Goal: Task Accomplishment & Management: Complete application form

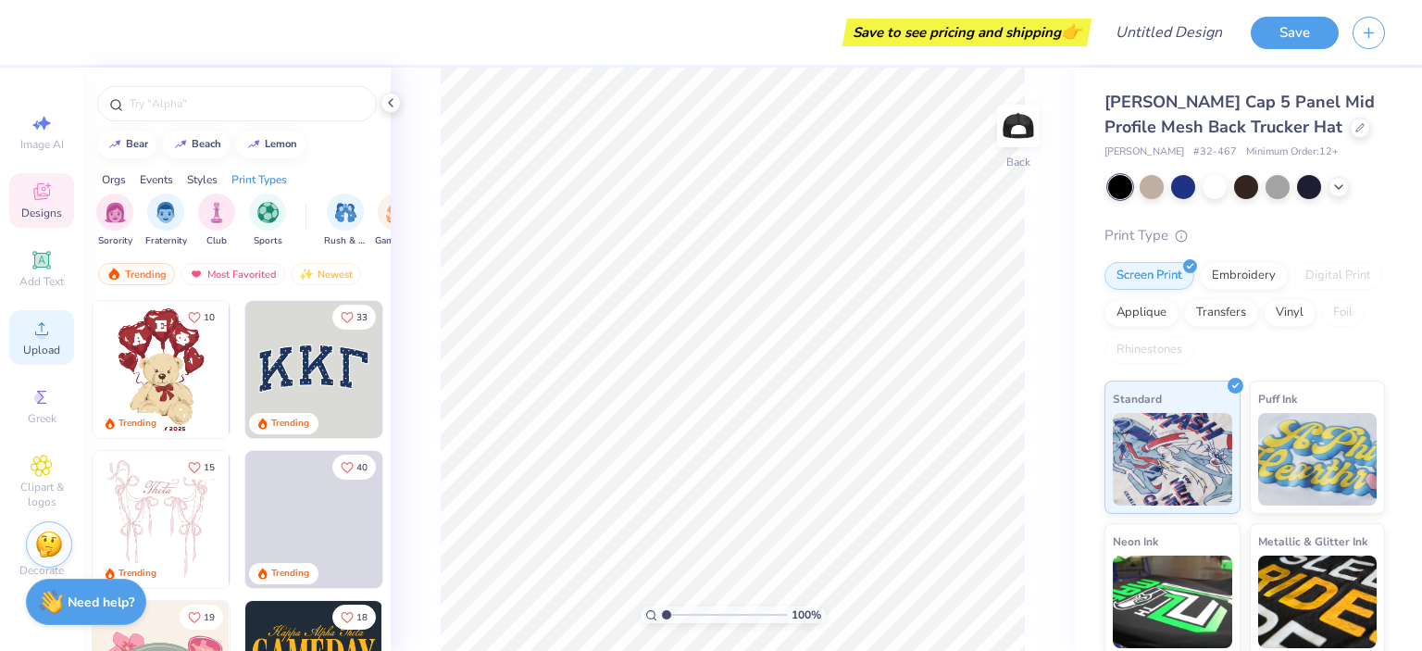
click at [47, 349] on span "Upload" at bounding box center [41, 350] width 37 height 15
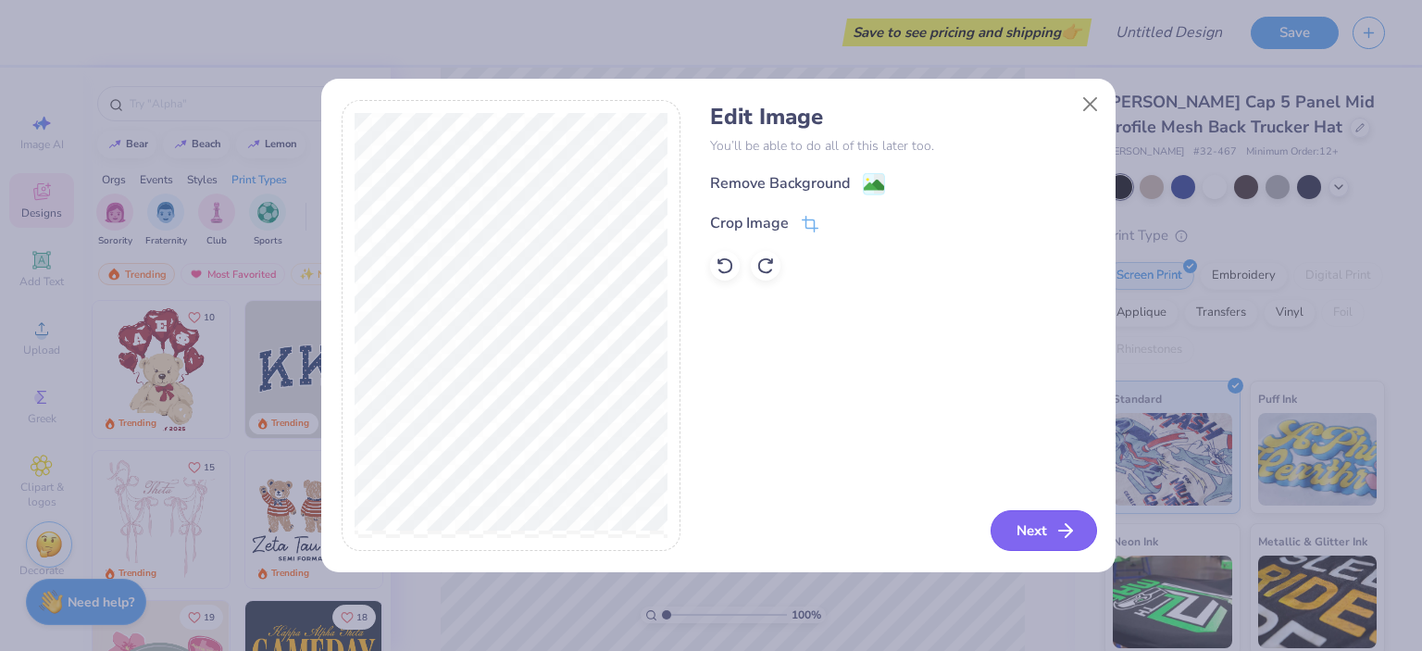
click at [1051, 528] on button "Next" at bounding box center [1044, 530] width 106 height 41
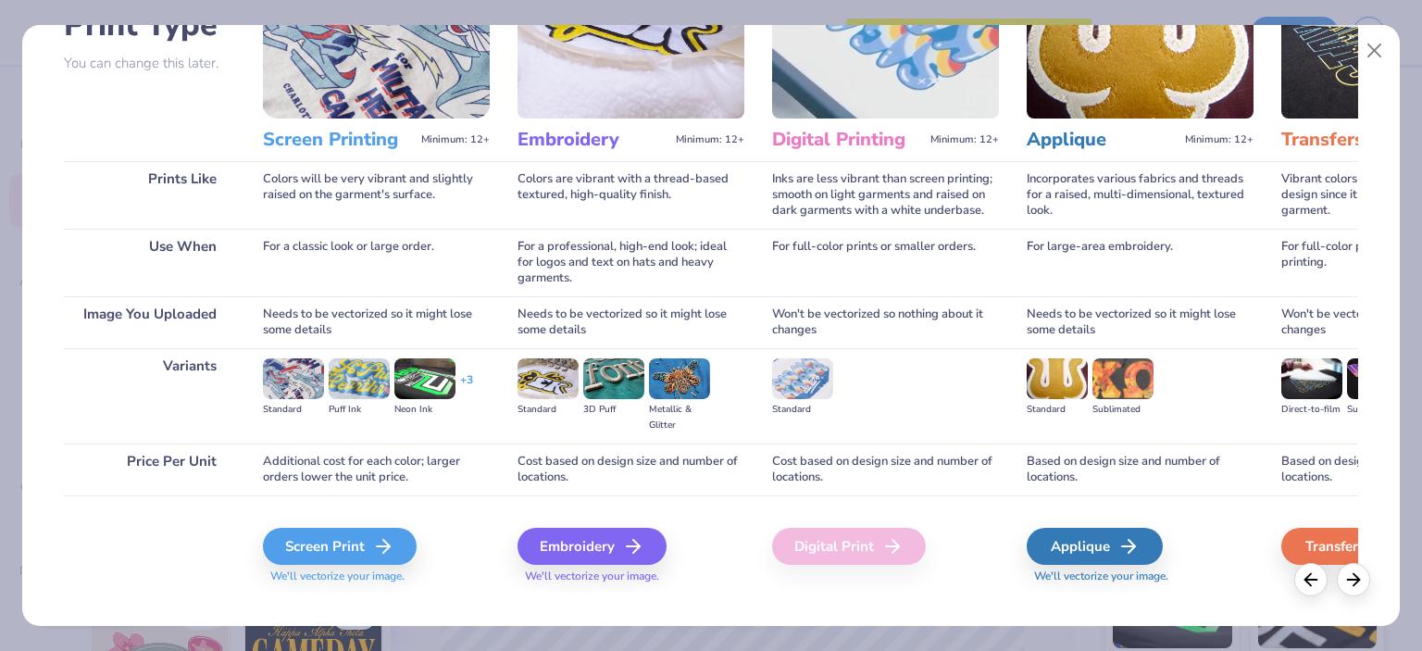
scroll to position [179, 0]
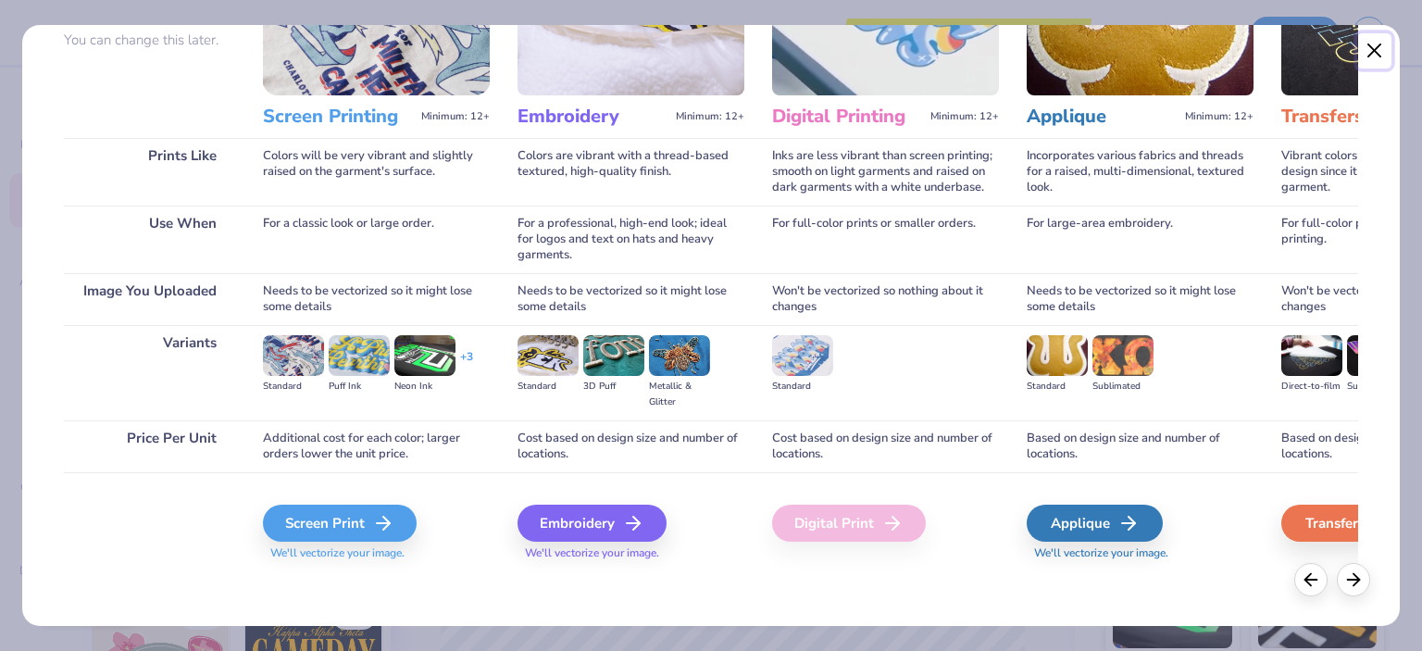
click at [1378, 60] on button "Close" at bounding box center [1374, 50] width 35 height 35
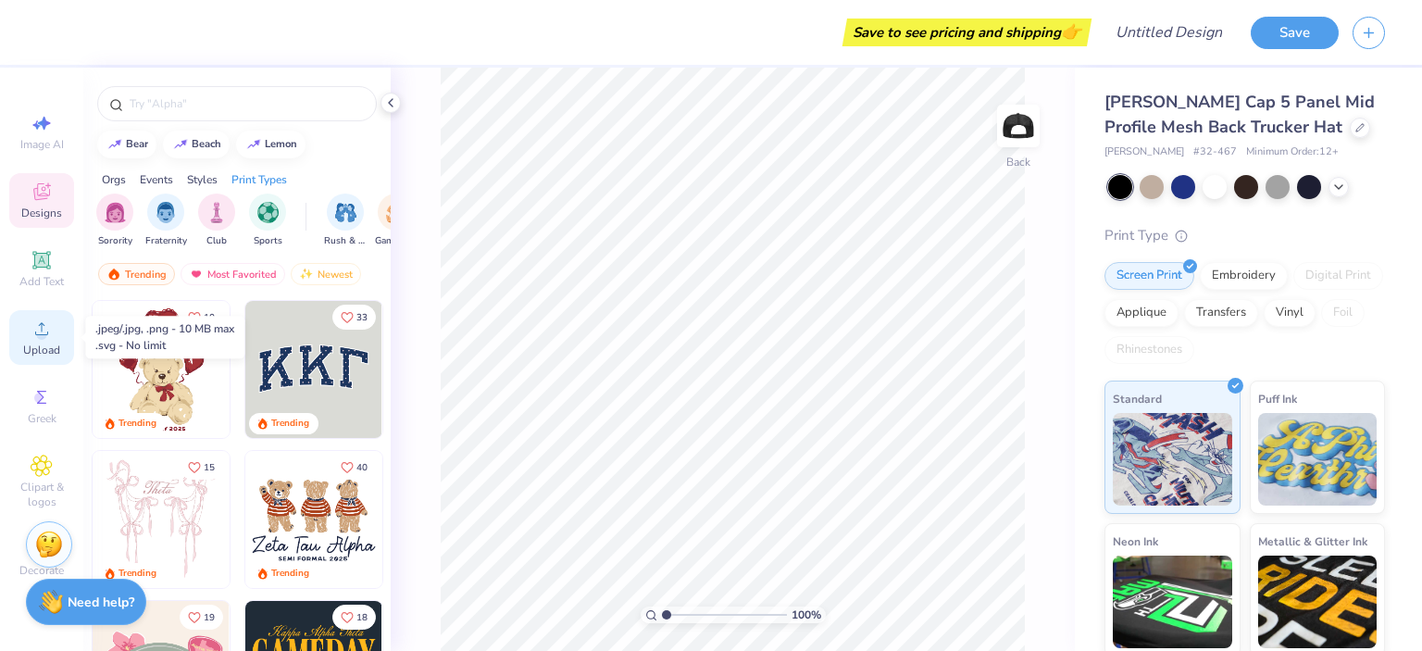
click at [48, 338] on icon at bounding box center [42, 329] width 22 height 22
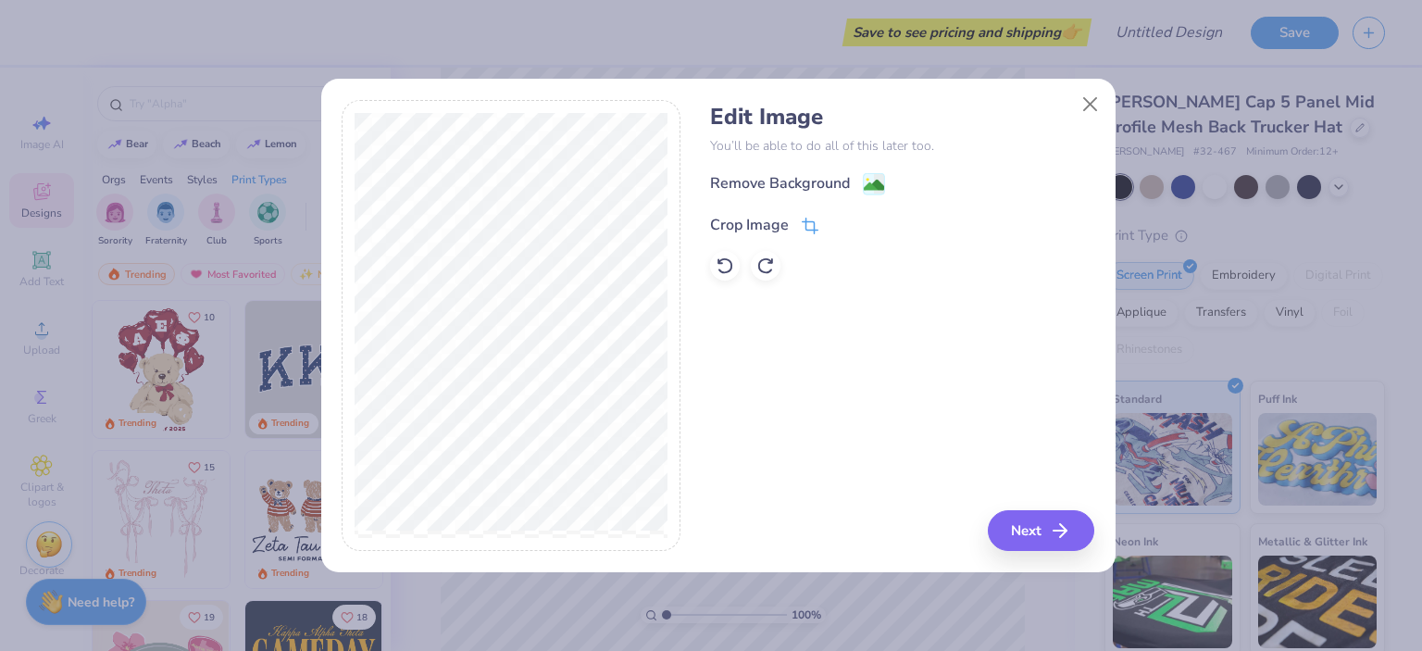
click at [806, 222] on icon at bounding box center [809, 228] width 12 height 12
click at [839, 222] on icon at bounding box center [840, 223] width 11 height 11
click at [1060, 518] on button "Next" at bounding box center [1044, 530] width 106 height 41
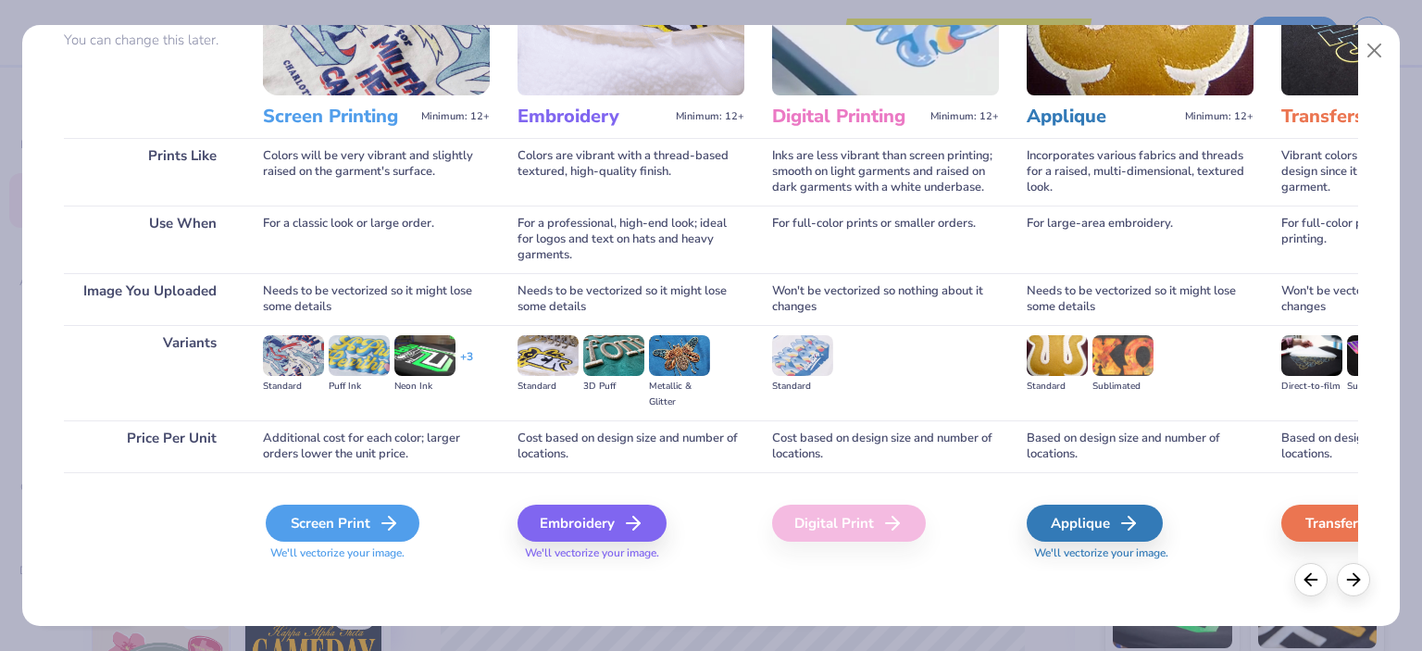
click at [355, 523] on div "Screen Print" at bounding box center [343, 523] width 154 height 37
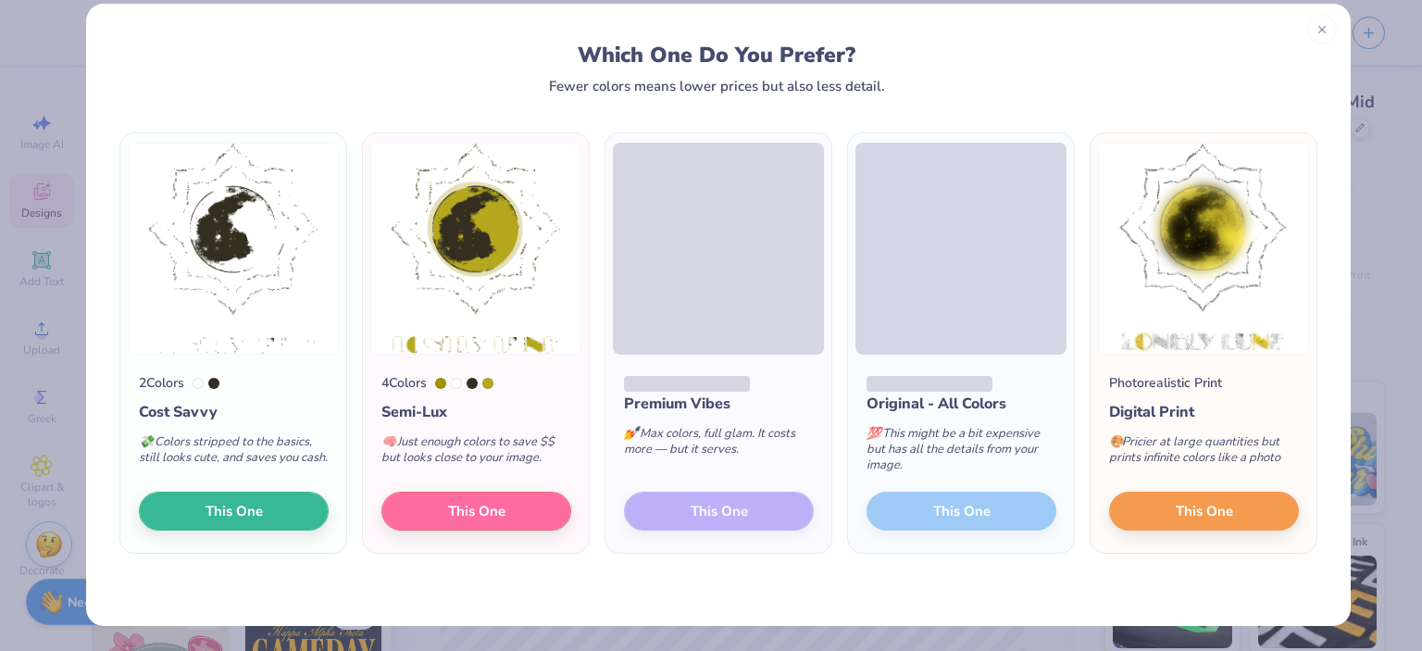
scroll to position [0, 0]
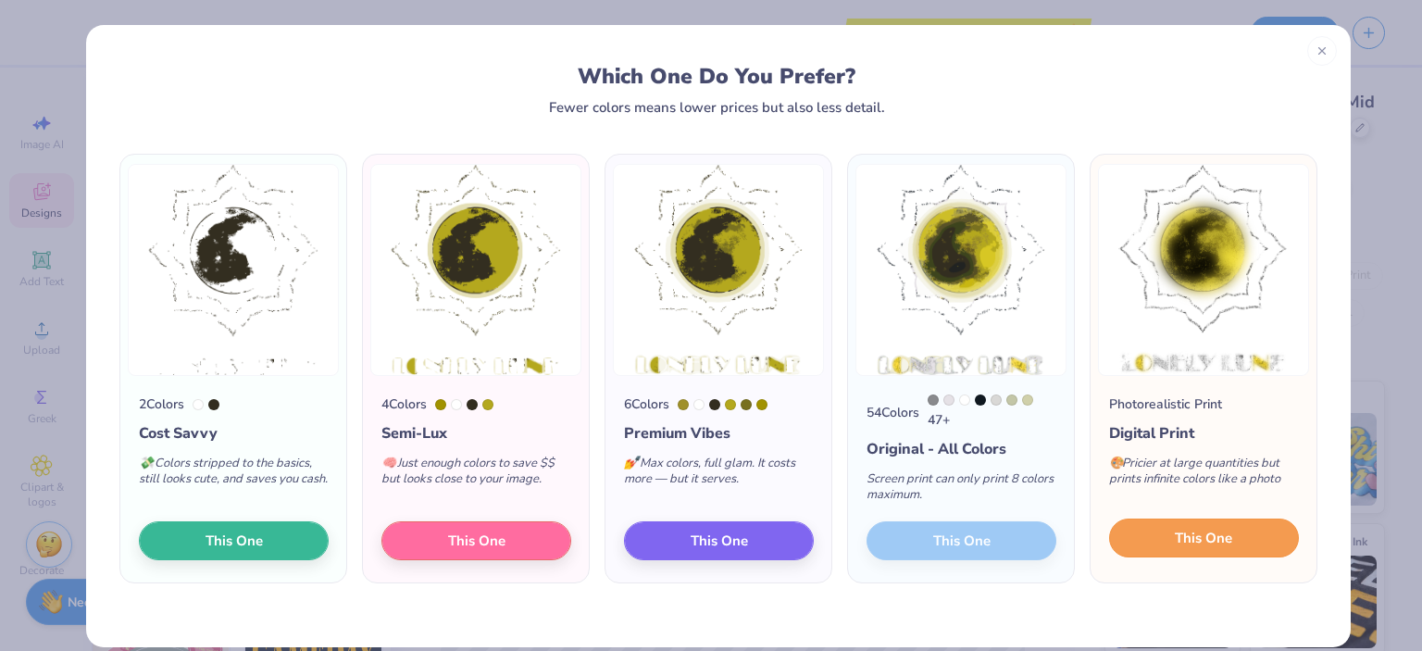
click at [1215, 545] on span "This One" at bounding box center [1203, 538] width 57 height 21
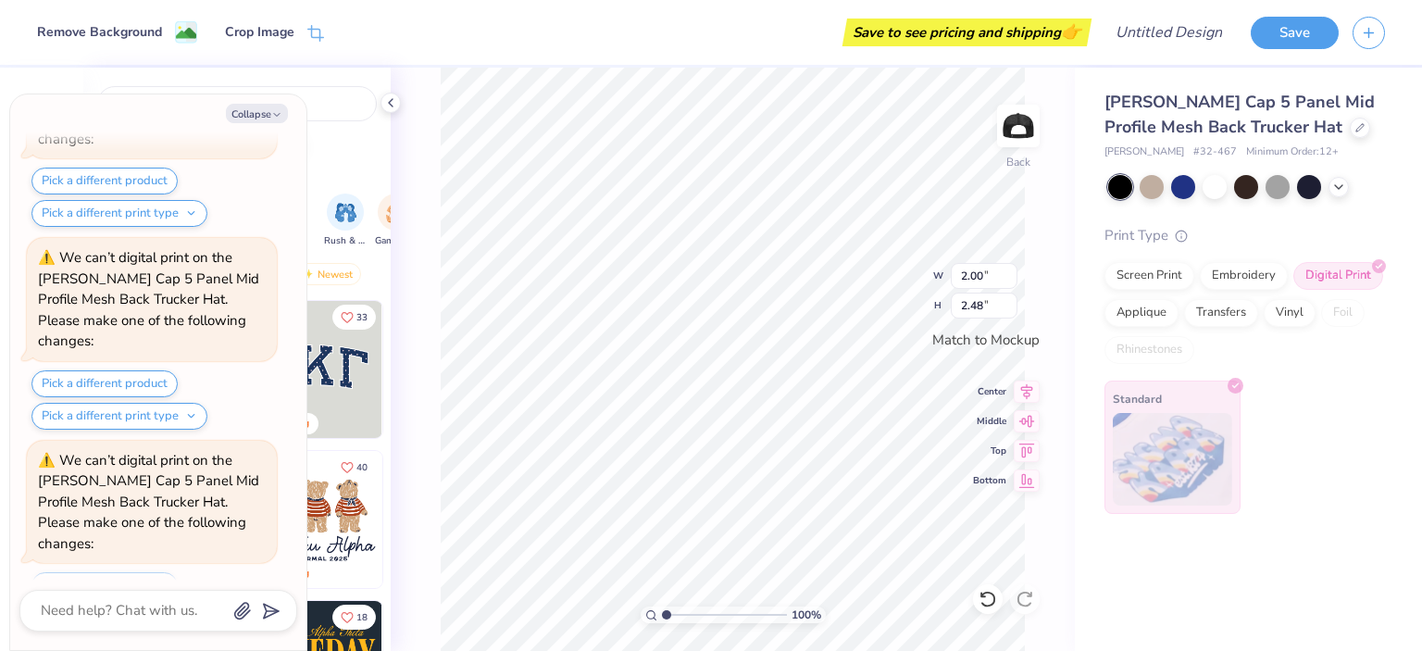
scroll to position [343, 0]
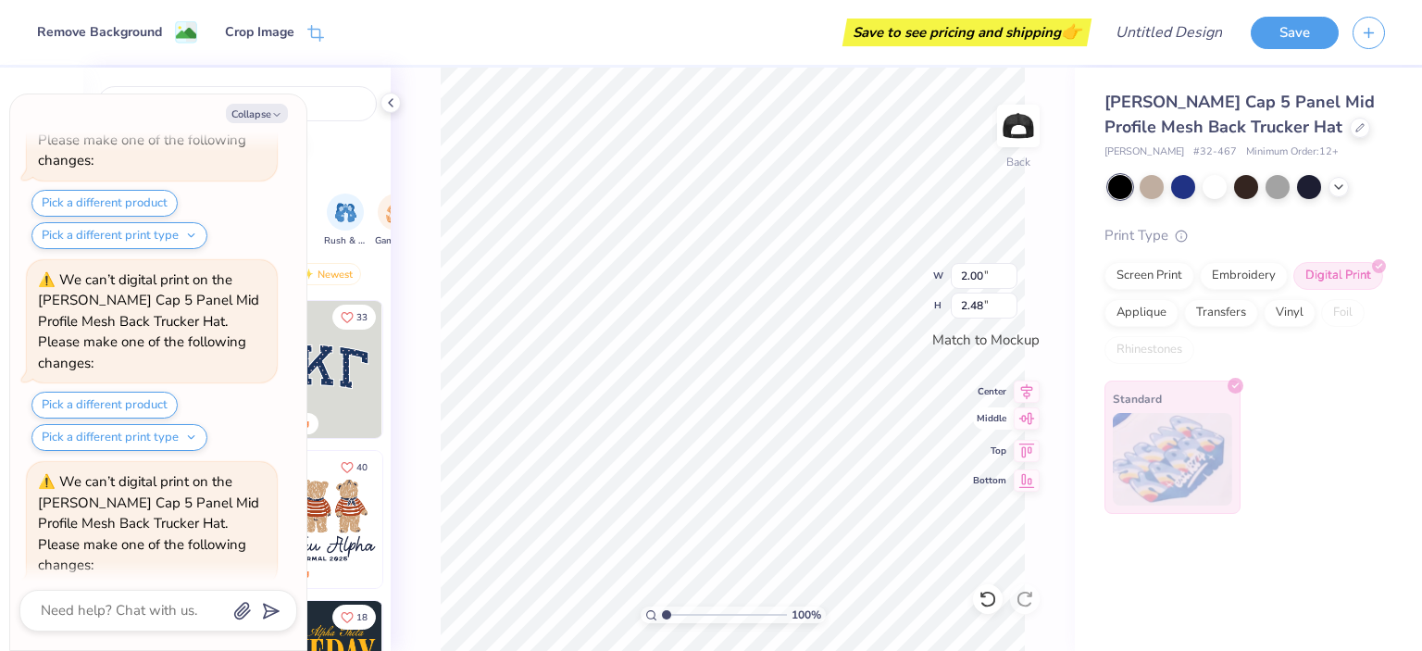
click at [1027, 421] on icon at bounding box center [1027, 418] width 26 height 22
click at [1026, 391] on icon at bounding box center [1027, 389] width 26 height 22
click at [1025, 418] on icon at bounding box center [1027, 418] width 16 height 12
click at [1026, 391] on icon at bounding box center [1027, 389] width 12 height 16
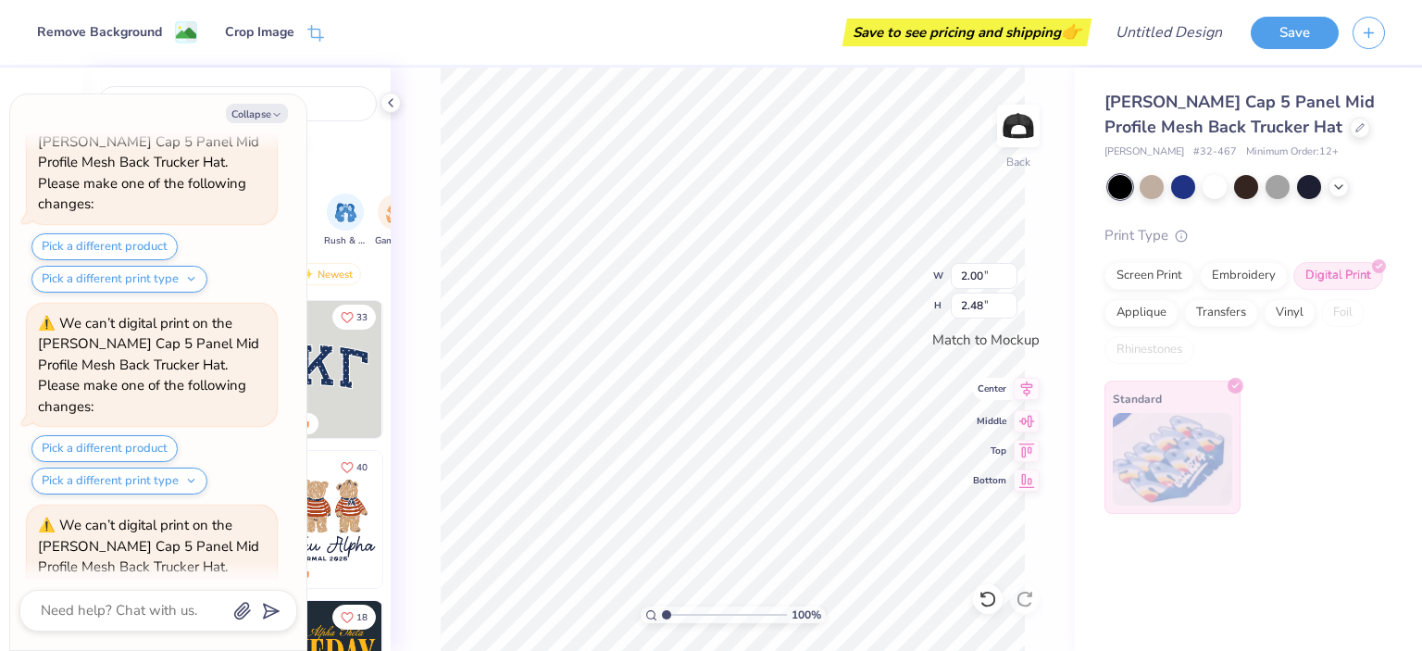
scroll to position [885, 0]
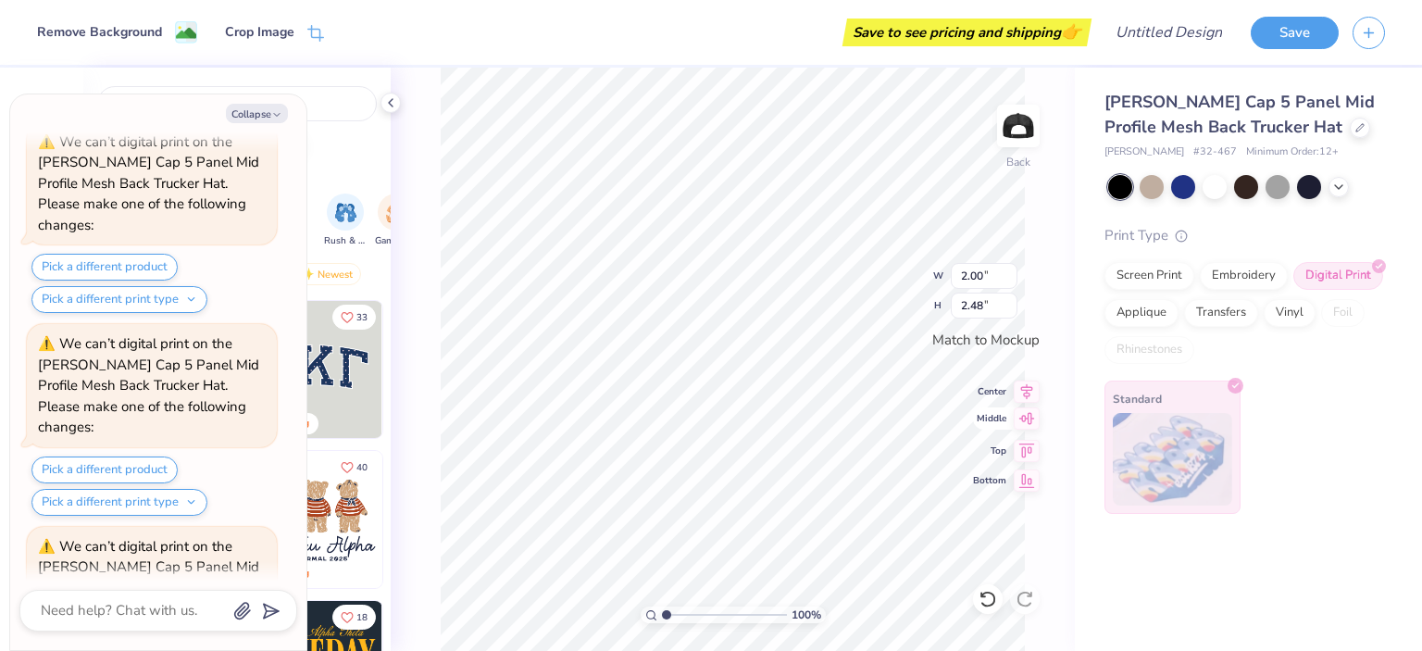
click at [1026, 420] on icon at bounding box center [1027, 418] width 26 height 22
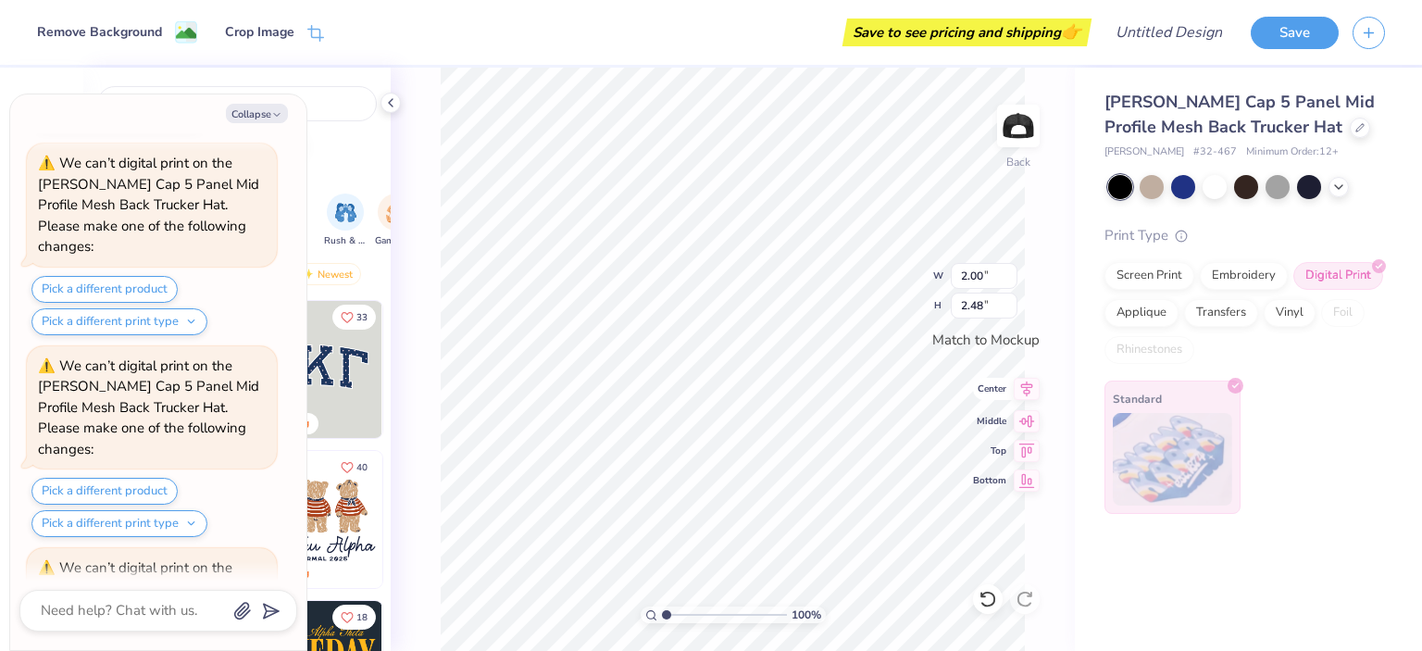
click at [1028, 394] on icon at bounding box center [1027, 389] width 26 height 22
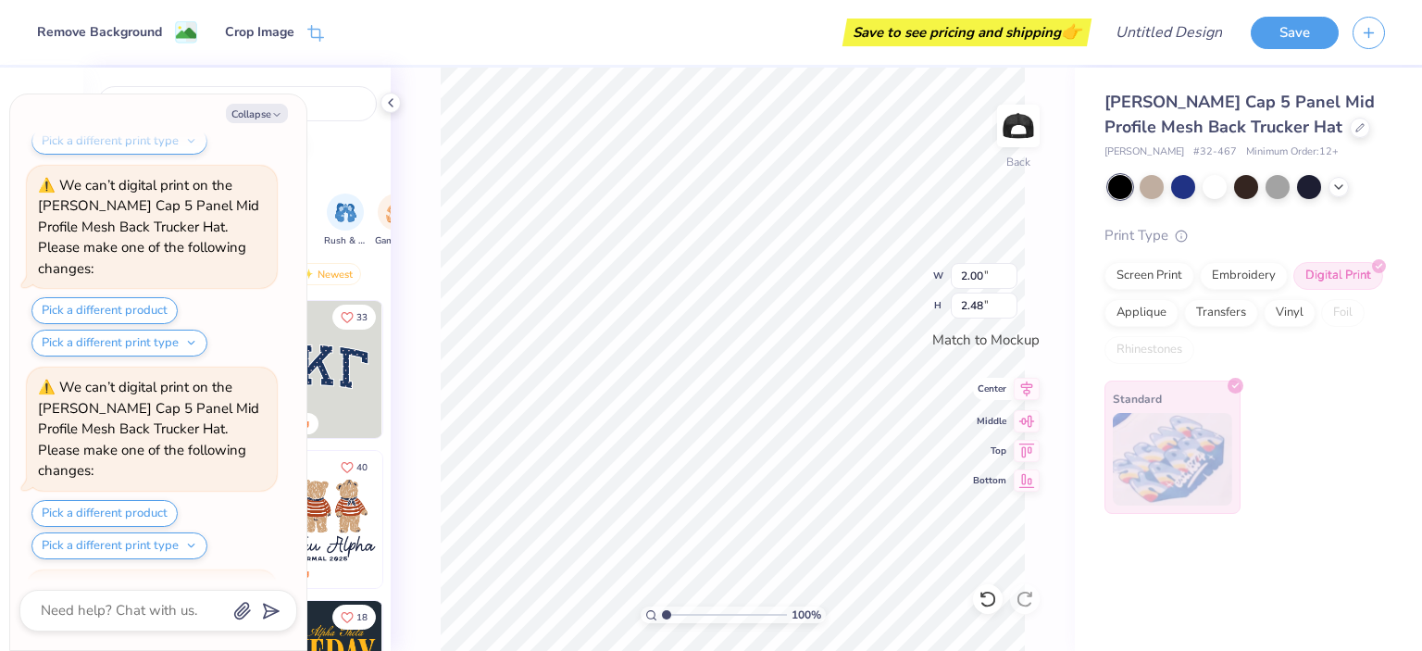
click at [1030, 393] on icon at bounding box center [1027, 389] width 26 height 22
click at [887, 59] on div "Save to see pricing and shipping 👉" at bounding box center [712, 32] width 749 height 65
type textarea "x"
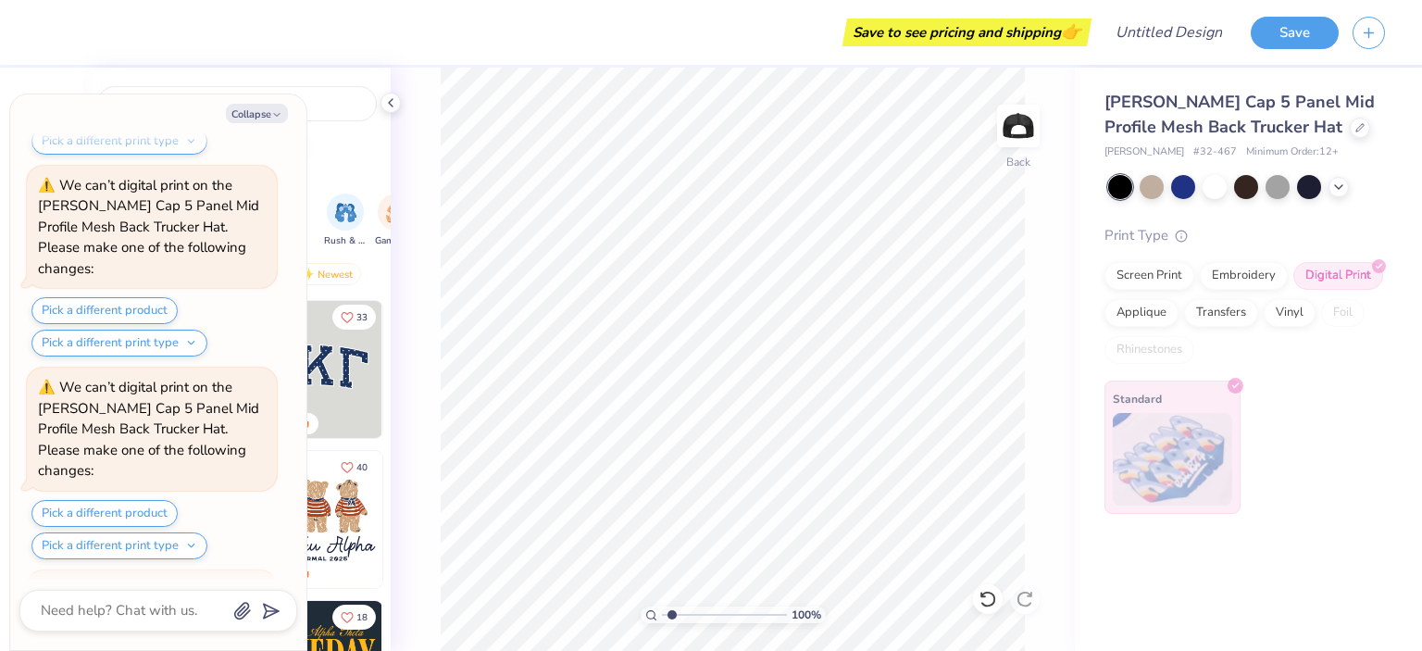
type input "1.69"
type textarea "x"
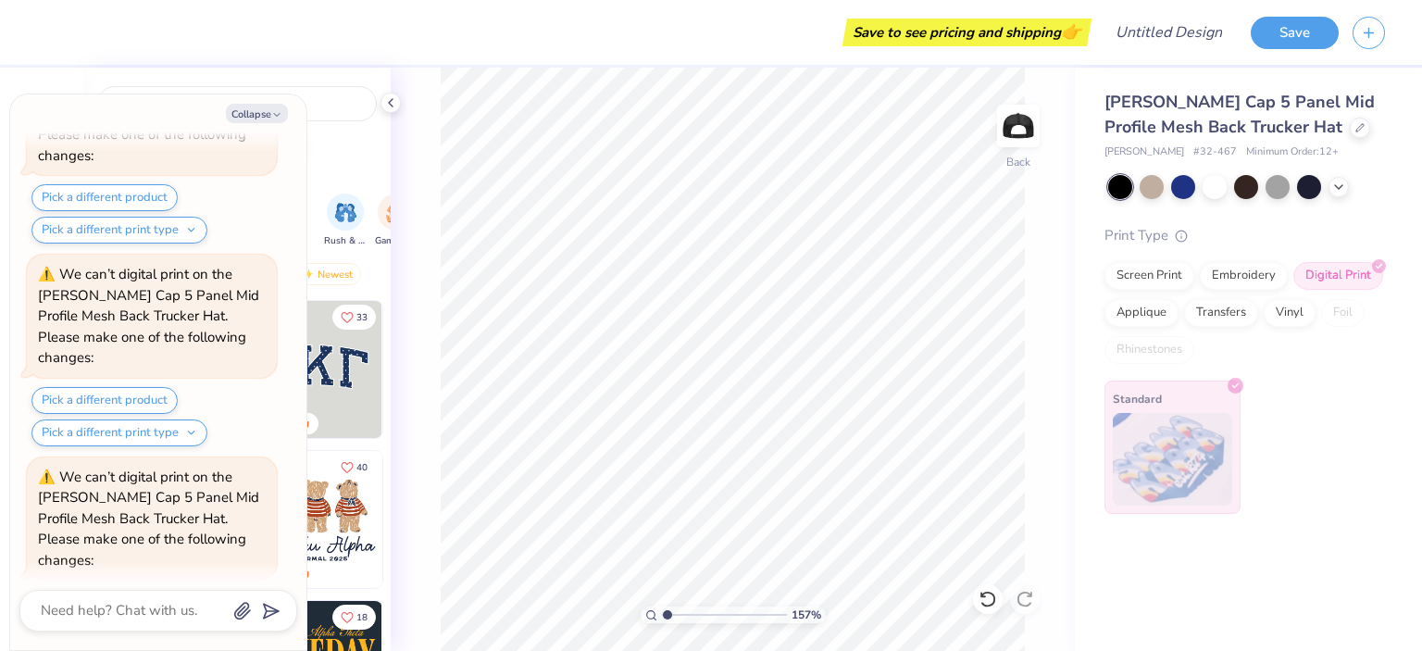
type input "1"
drag, startPoint x: 671, startPoint y: 614, endPoint x: 637, endPoint y: 617, distance: 34.5
click at [662, 617] on input "range" at bounding box center [724, 614] width 125 height 17
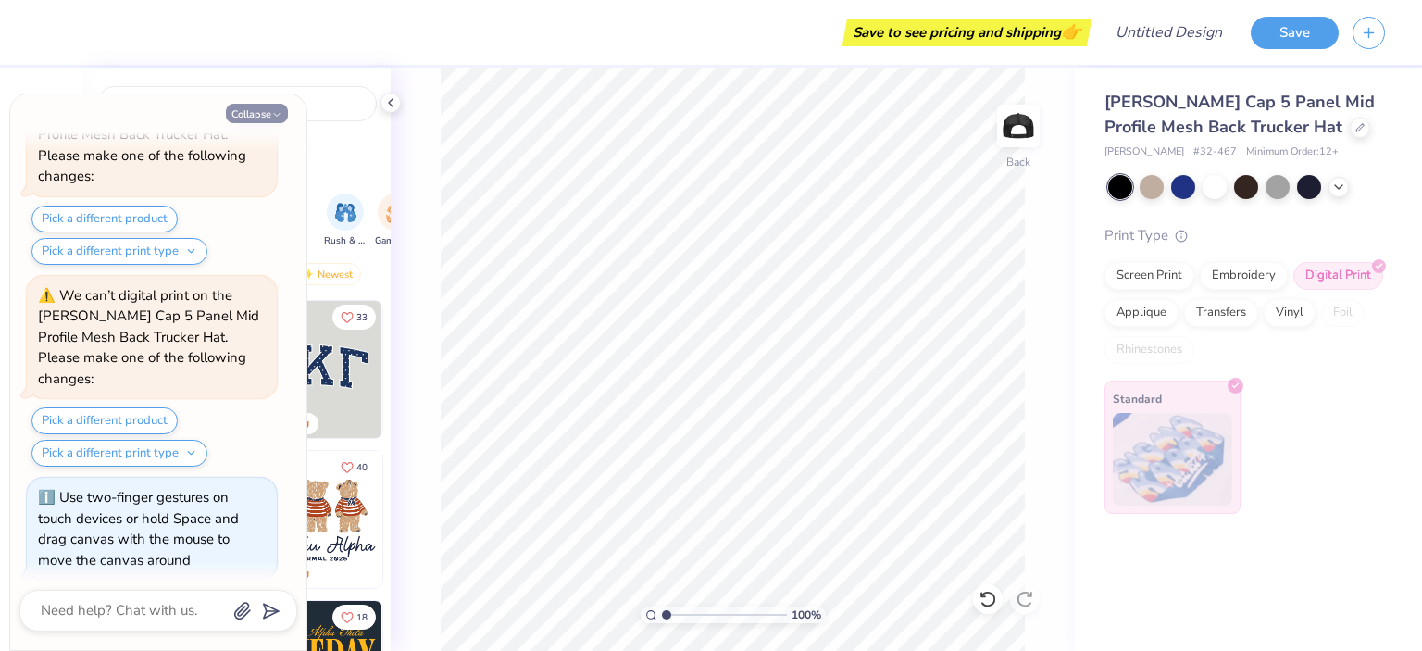
click at [270, 116] on button "Collapse" at bounding box center [257, 113] width 62 height 19
type textarea "x"
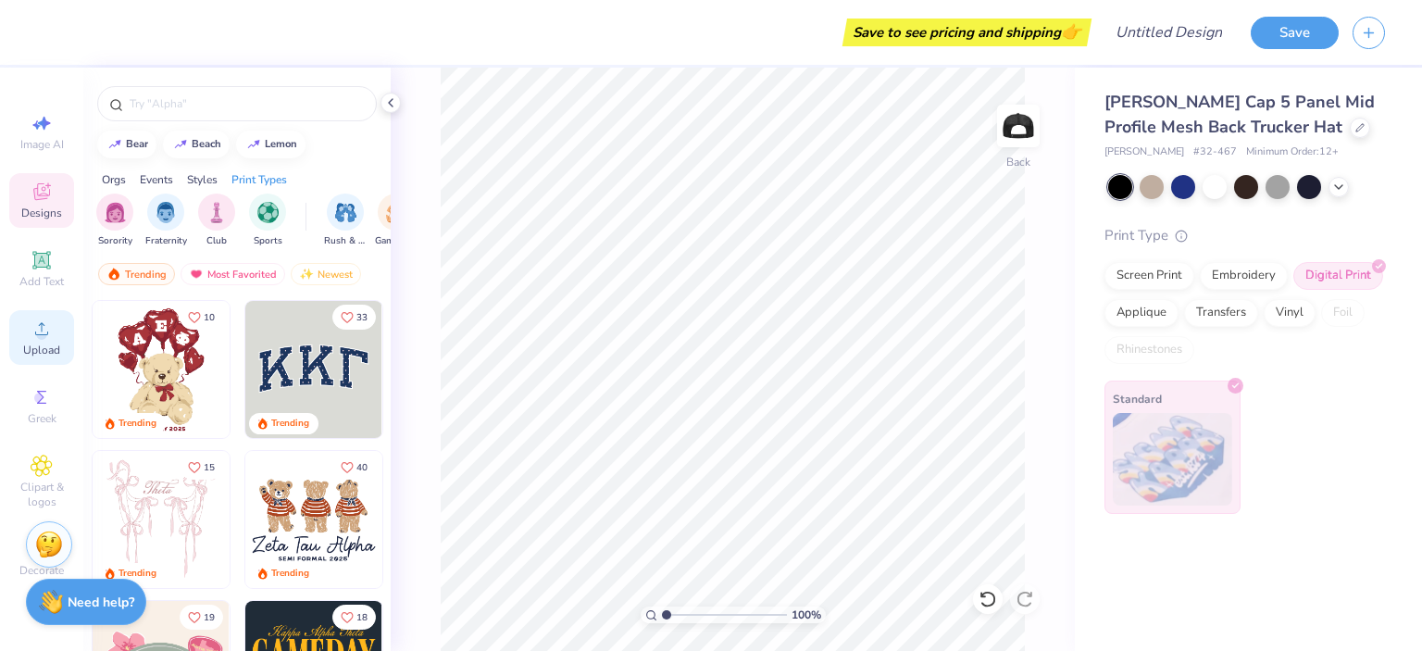
click at [46, 322] on icon at bounding box center [42, 329] width 22 height 22
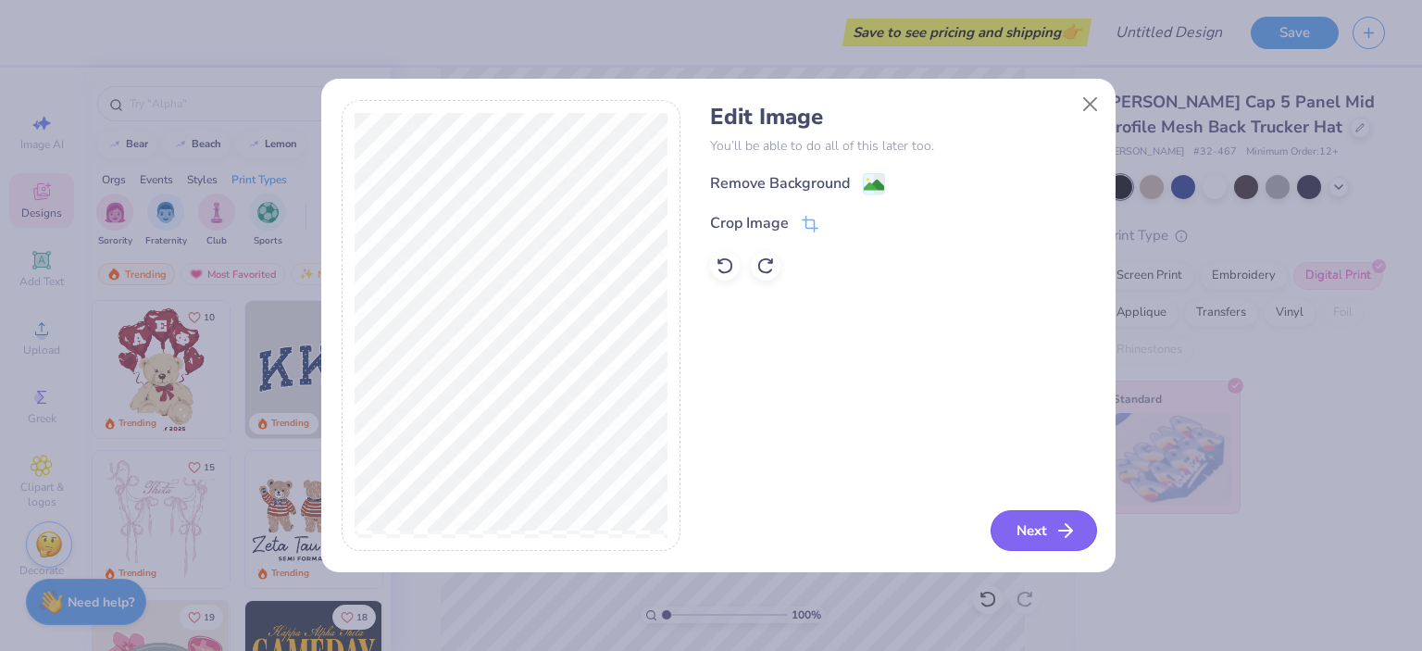
click at [1052, 528] on button "Next" at bounding box center [1044, 530] width 106 height 41
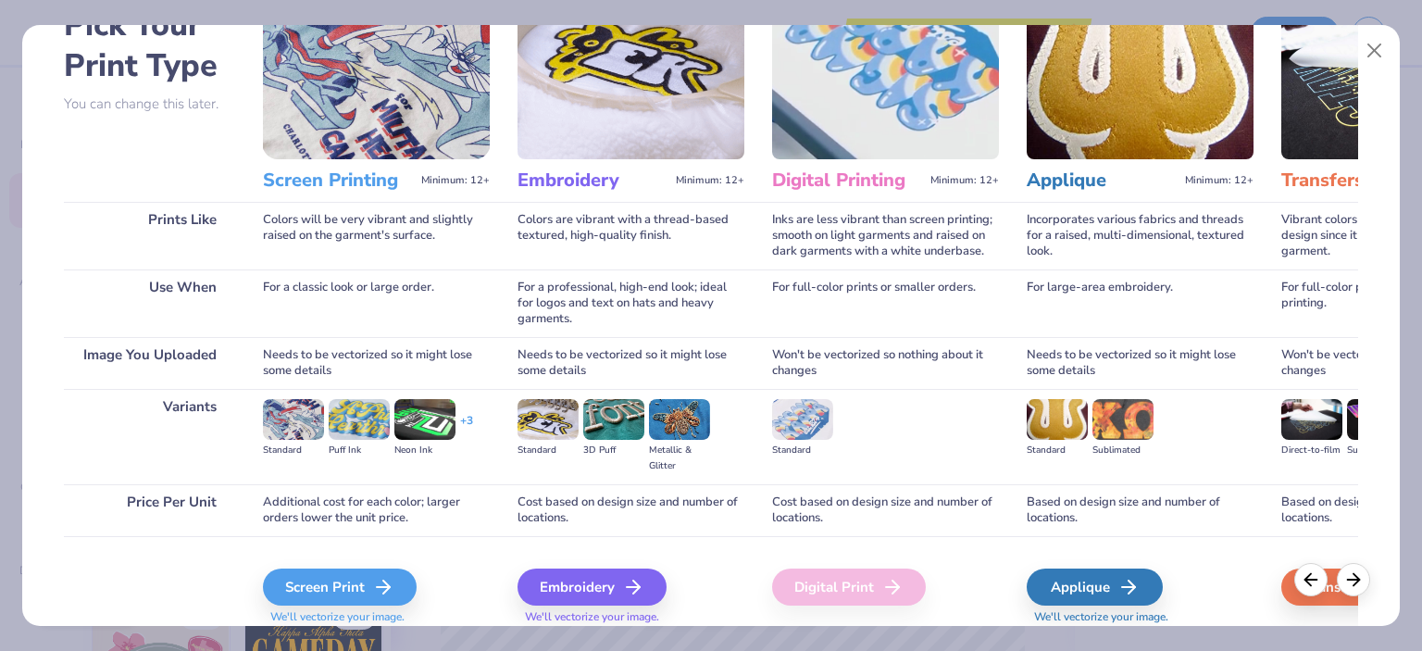
scroll to position [179, 0]
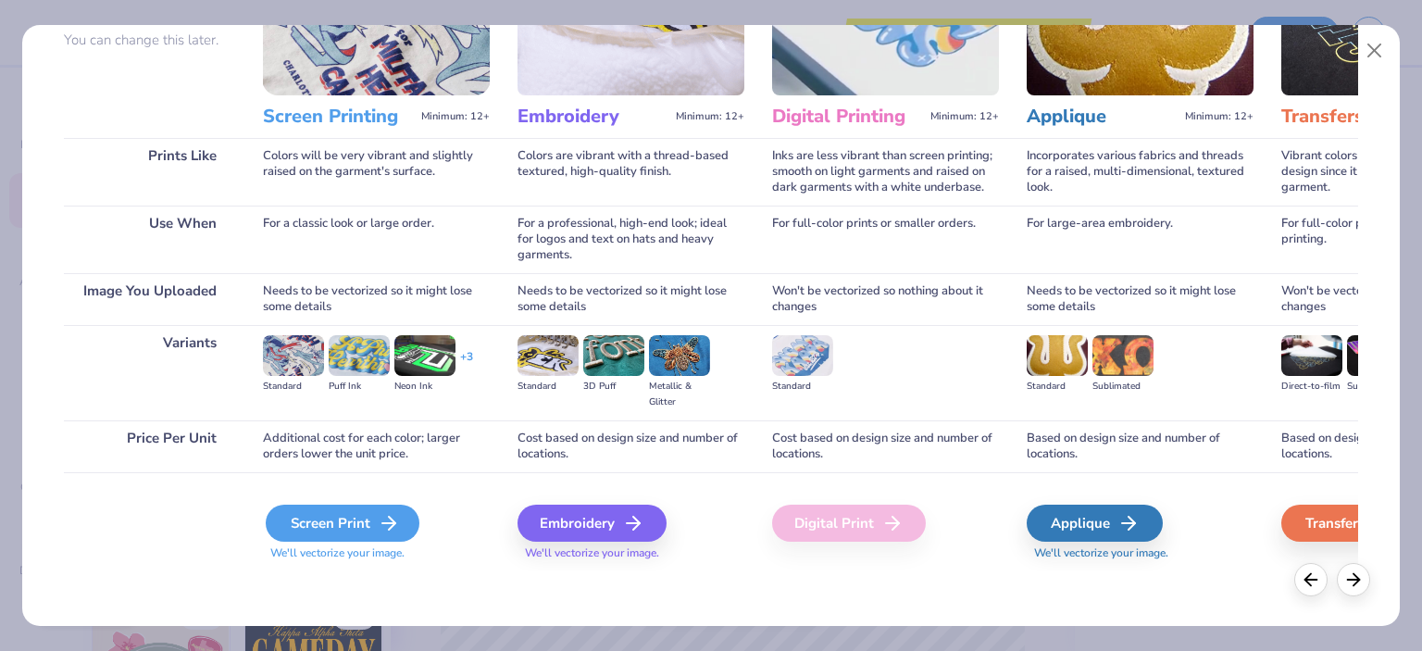
click at [363, 523] on div "Screen Print" at bounding box center [343, 523] width 154 height 37
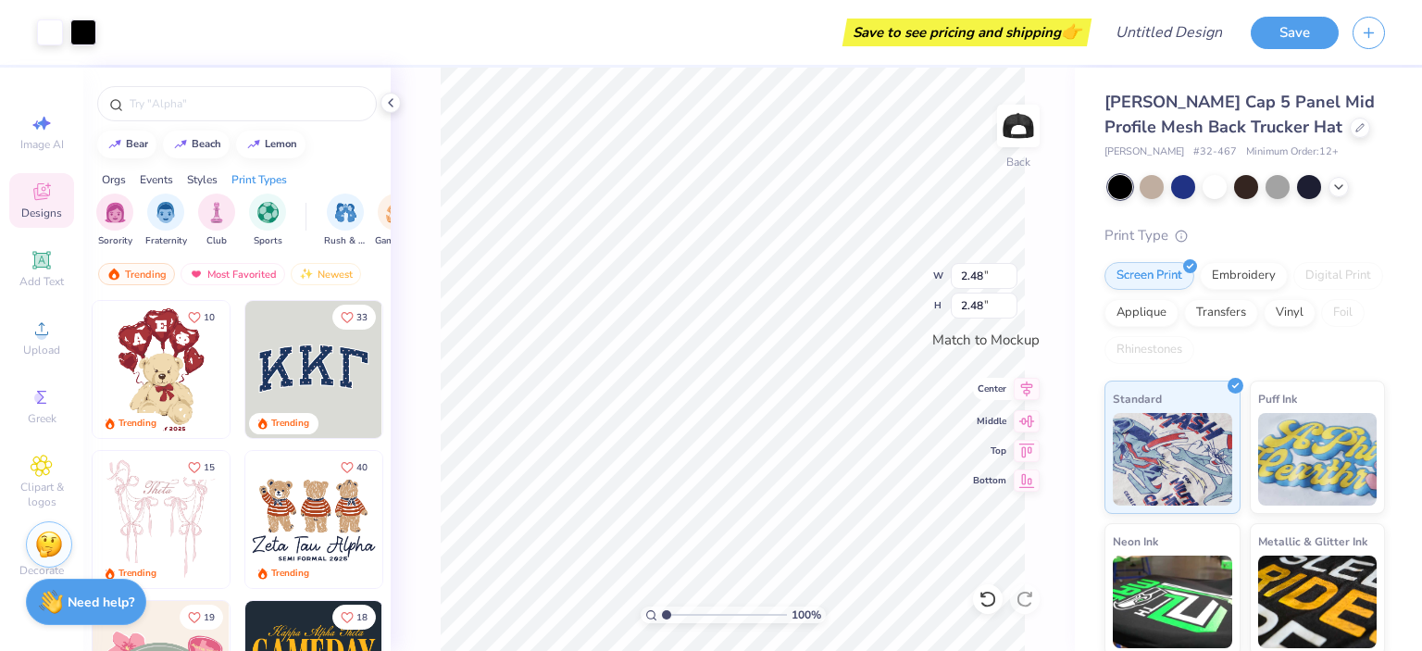
click at [1027, 395] on icon at bounding box center [1027, 389] width 26 height 22
click at [1028, 416] on icon at bounding box center [1027, 418] width 16 height 12
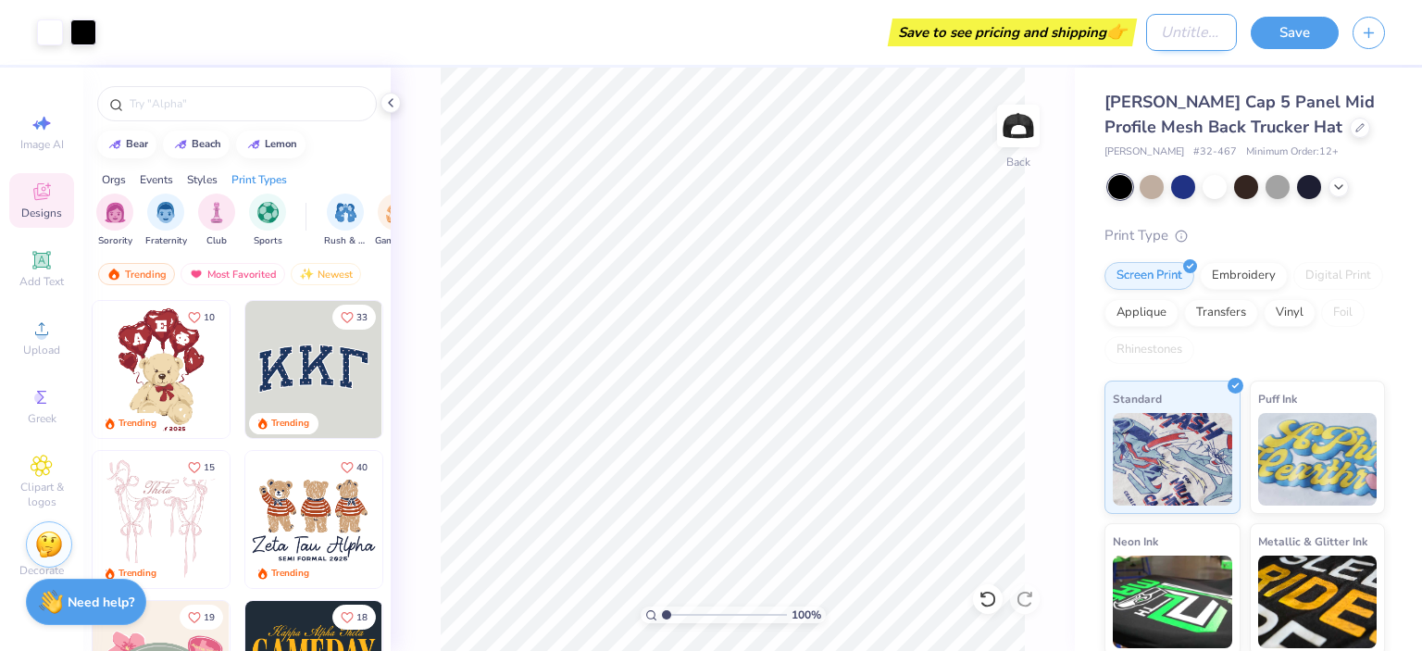
click at [1150, 30] on input "Design Title" at bounding box center [1191, 32] width 91 height 37
type input "LL"
click at [1284, 38] on button "Save" at bounding box center [1295, 30] width 88 height 32
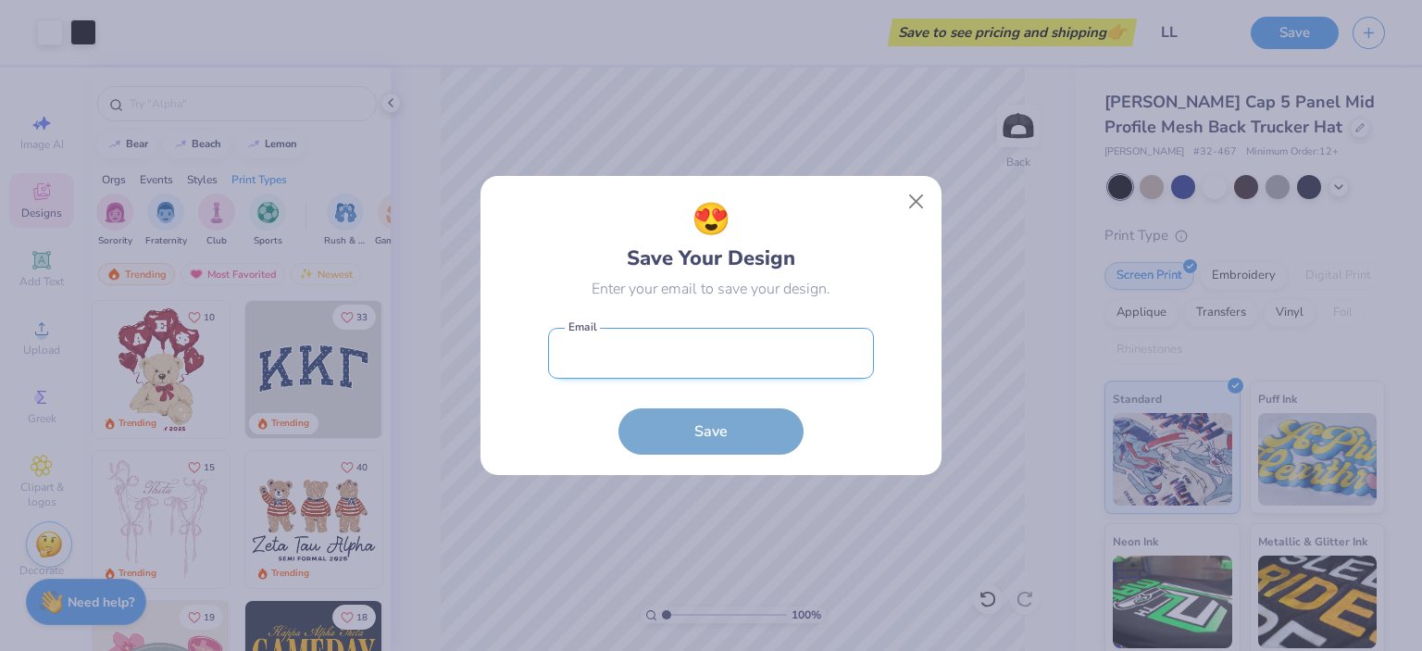
click at [733, 368] on input "email" at bounding box center [711, 353] width 326 height 51
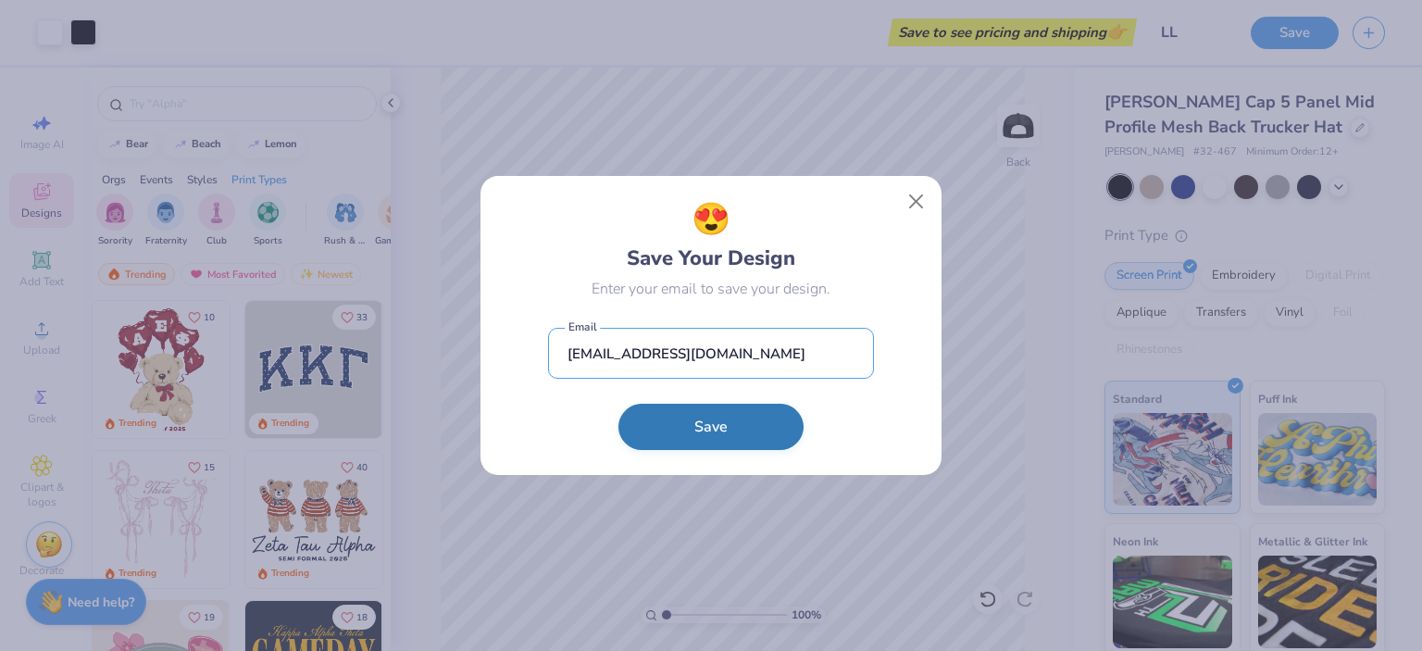
type input "[EMAIL_ADDRESS][DOMAIN_NAME]"
click at [704, 436] on button "Save" at bounding box center [710, 427] width 185 height 46
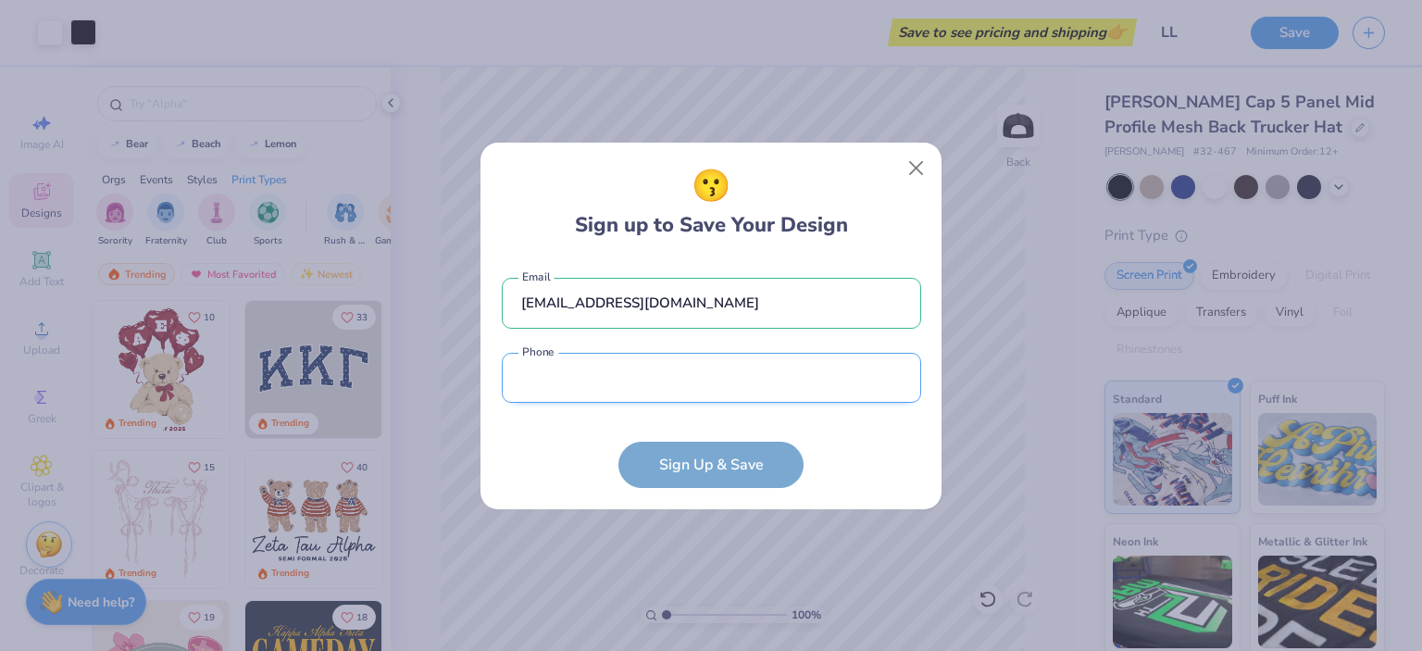
click at [659, 388] on input "tel" at bounding box center [711, 378] width 419 height 51
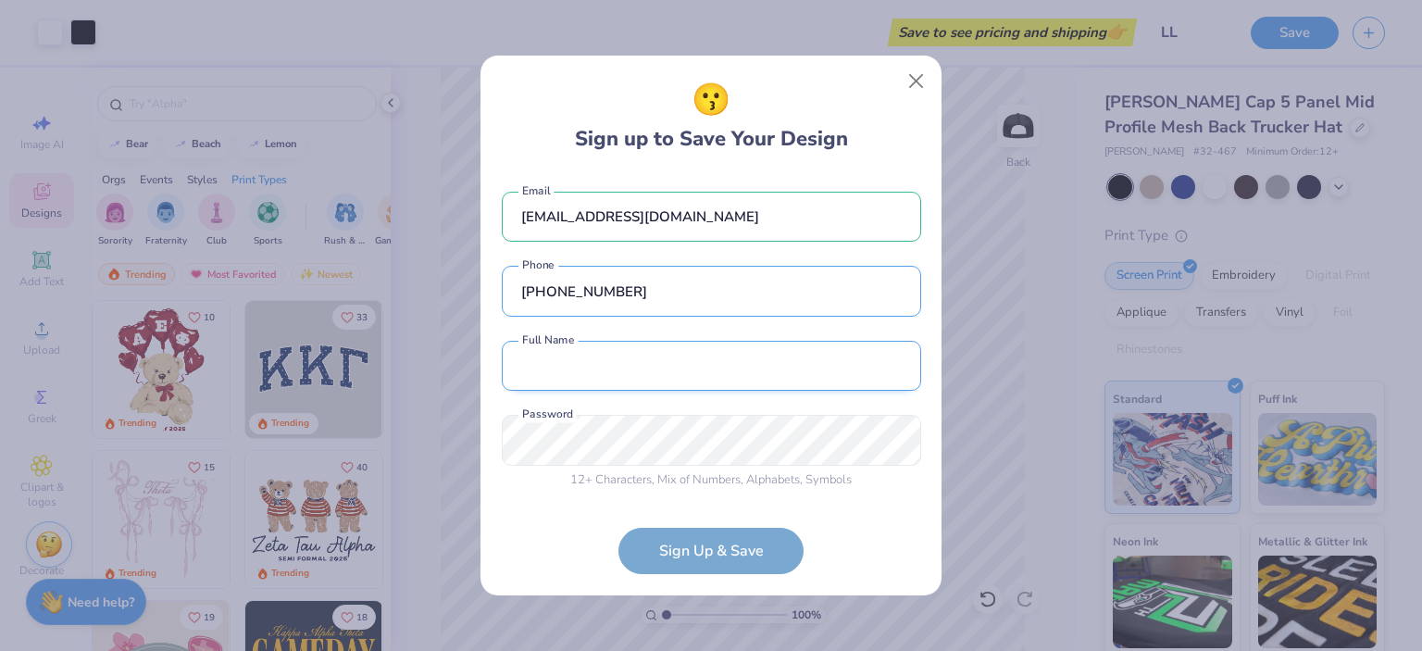
type input "[PHONE_NUMBER]"
click at [705, 382] on input "text" at bounding box center [711, 366] width 419 height 51
type input "[PERSON_NAME]"
click at [713, 562] on form "[EMAIL_ADDRESS][DOMAIN_NAME] Email [PHONE_NUMBER] Phone [PERSON_NAME] Full Name…" at bounding box center [711, 374] width 419 height 402
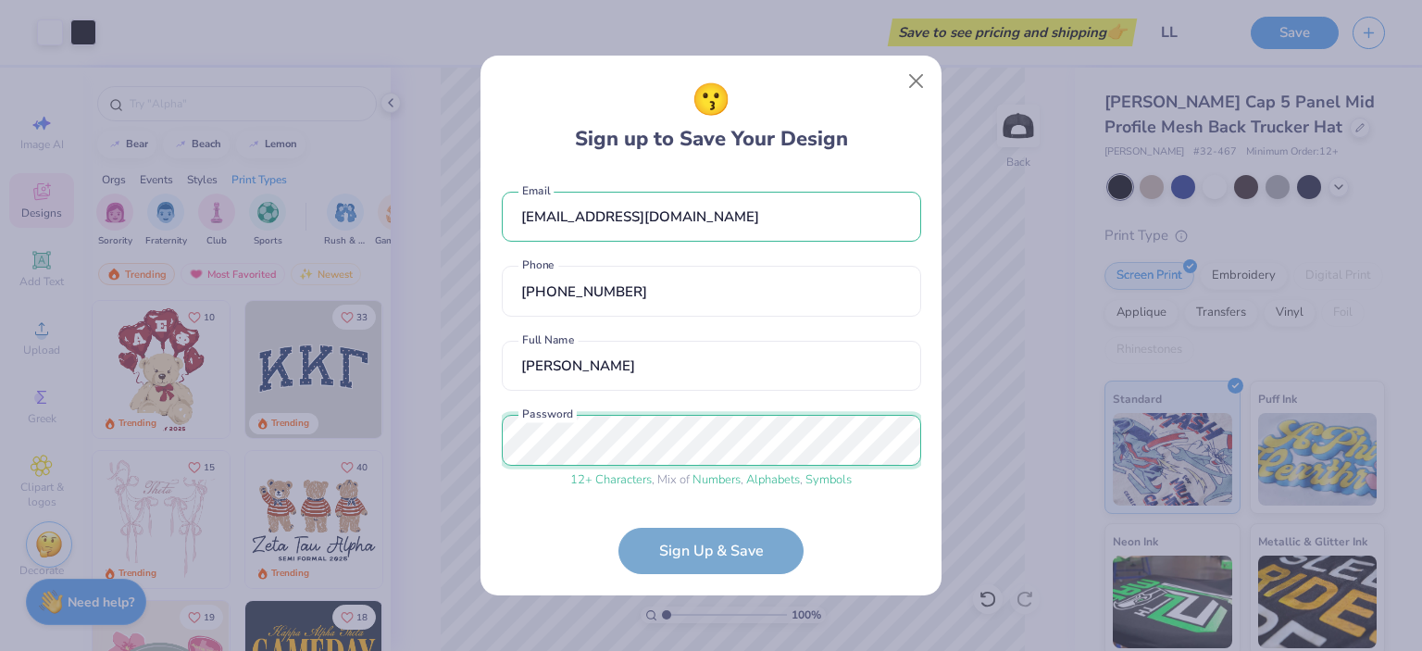
scroll to position [69, 0]
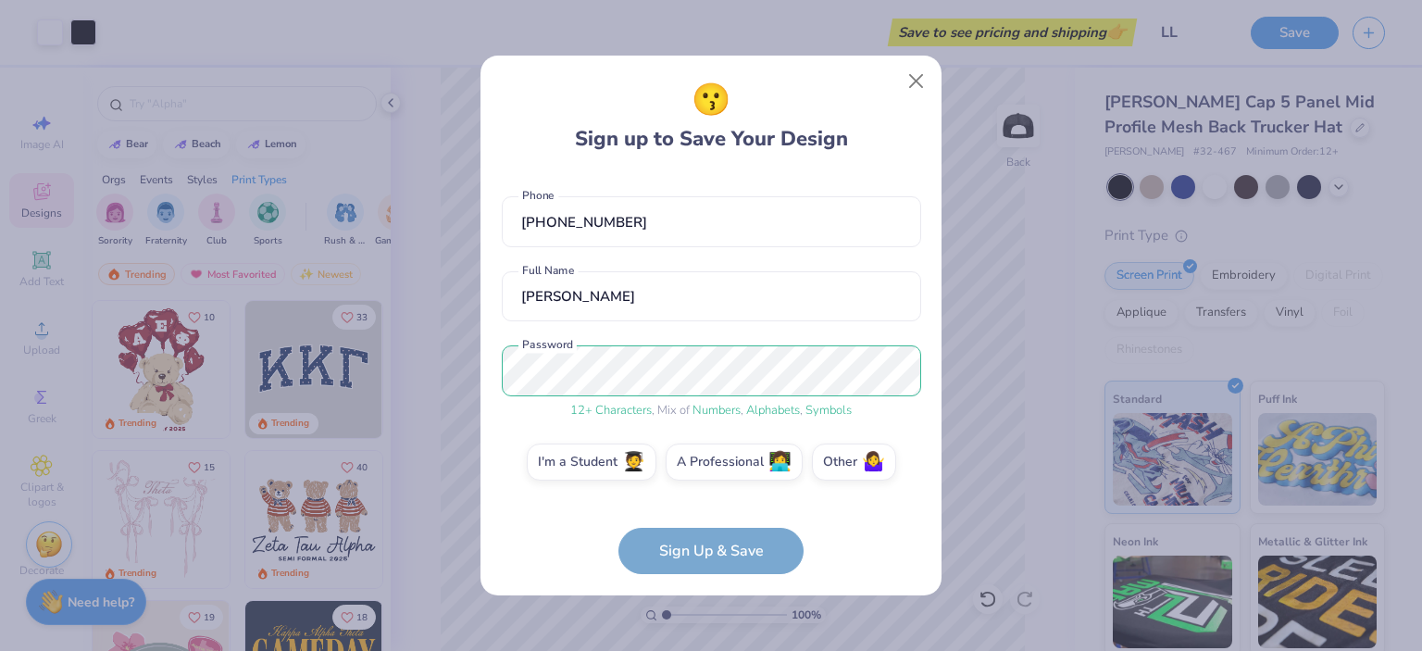
click at [704, 551] on form "[EMAIL_ADDRESS][DOMAIN_NAME] Email [PHONE_NUMBER] Phone [PERSON_NAME] Full Name…" at bounding box center [711, 374] width 419 height 402
click at [848, 463] on label "Other 🤷‍♀️" at bounding box center [854, 459] width 84 height 37
click at [717, 530] on input "Other 🤷‍♀️" at bounding box center [711, 536] width 12 height 12
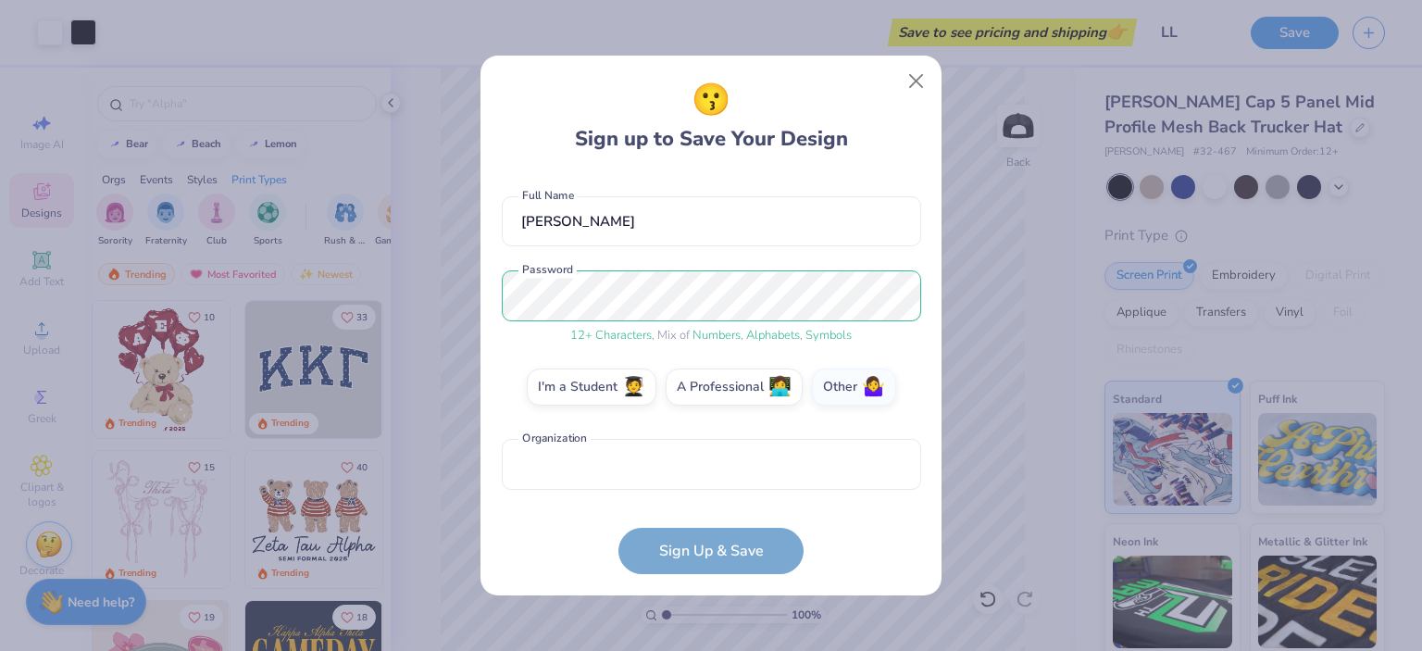
click at [718, 554] on form "[EMAIL_ADDRESS][DOMAIN_NAME] Email [PHONE_NUMBER] Phone [PERSON_NAME] Full Name…" at bounding box center [711, 374] width 419 height 402
click at [659, 463] on input "text" at bounding box center [711, 464] width 419 height 51
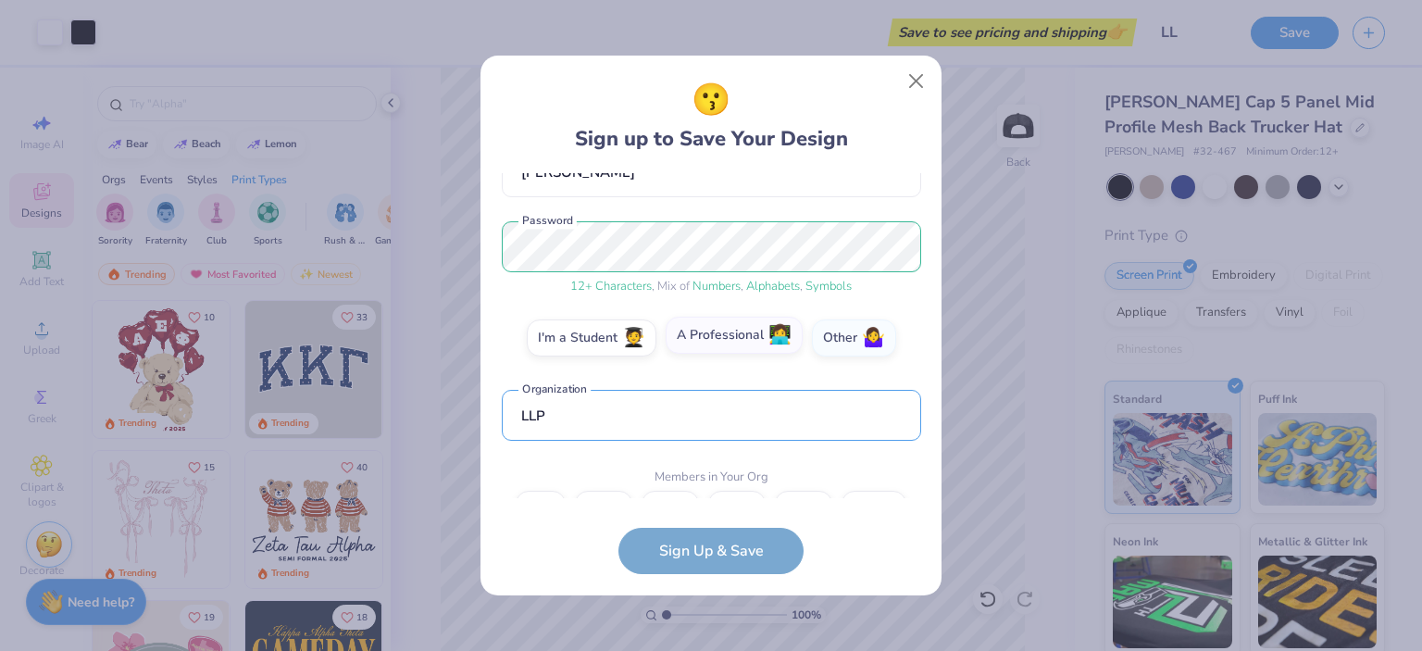
type input "LLP"
click at [766, 336] on label "A Professional 👩‍💻" at bounding box center [734, 335] width 137 height 37
click at [717, 530] on input "A Professional 👩‍💻" at bounding box center [711, 536] width 12 height 12
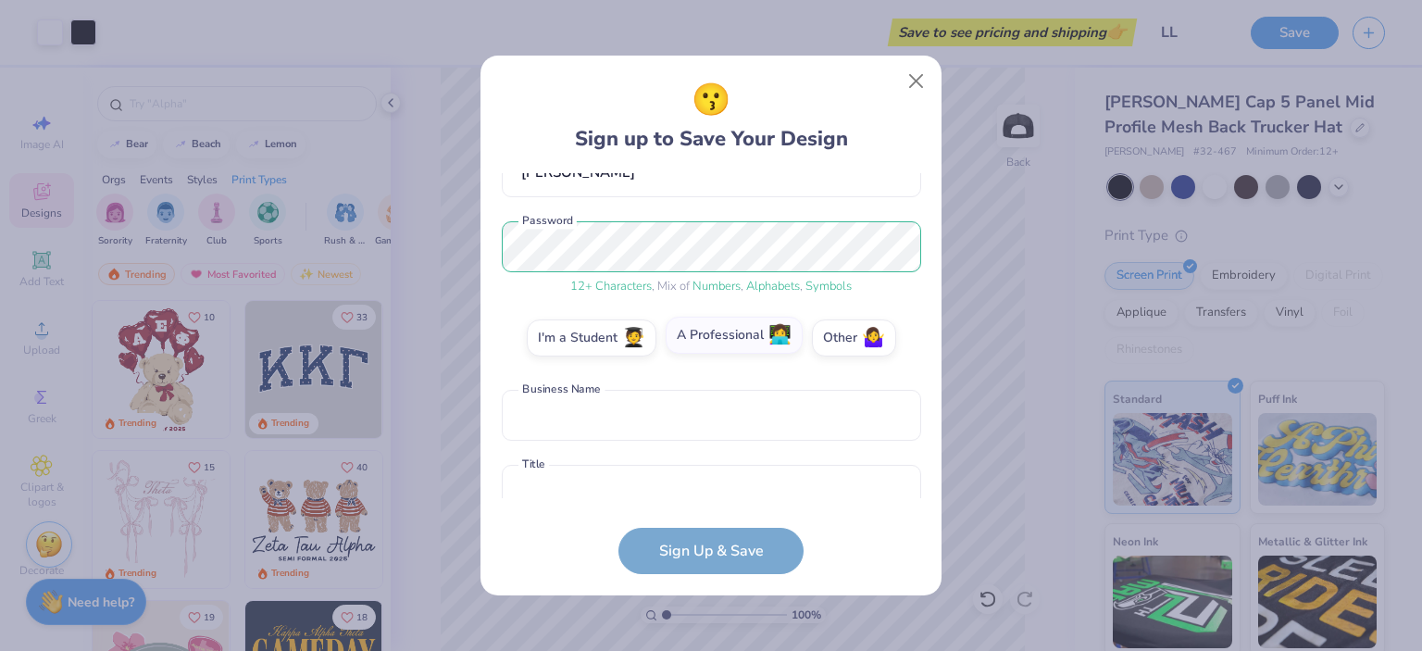
scroll to position [218, 0]
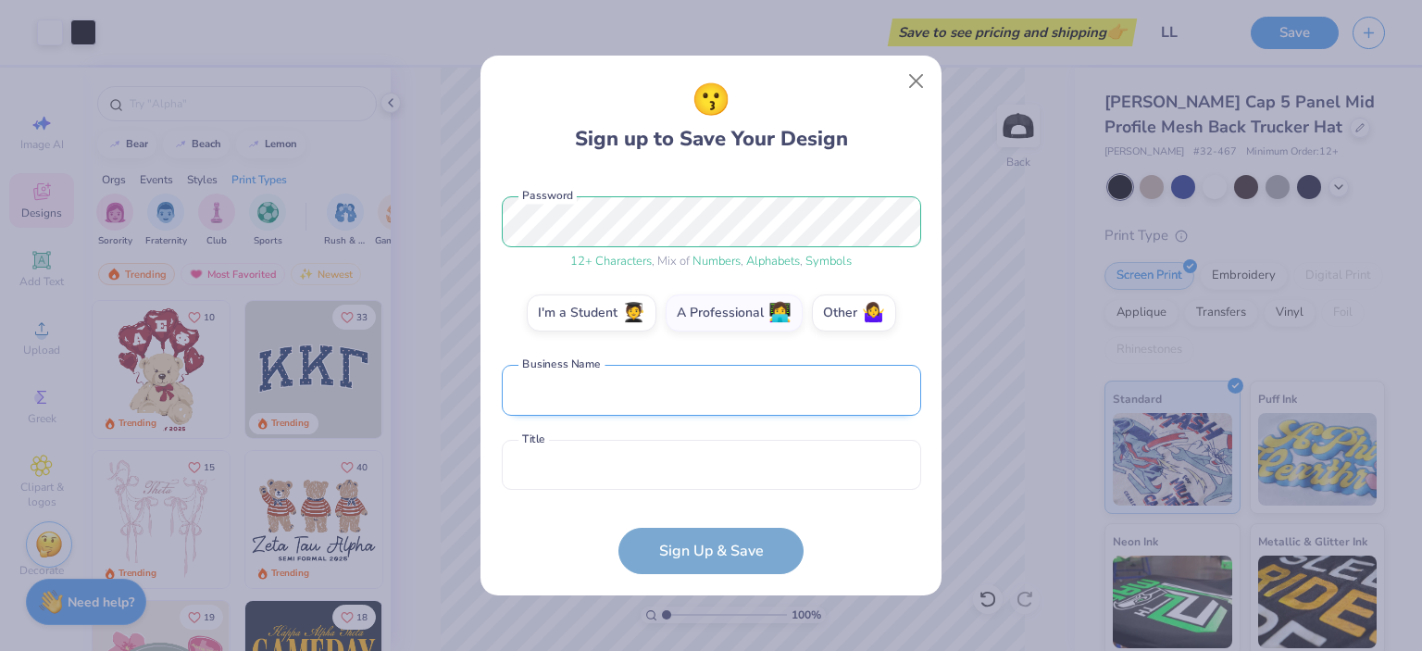
click at [673, 397] on input "text" at bounding box center [711, 390] width 419 height 51
type input "ZM"
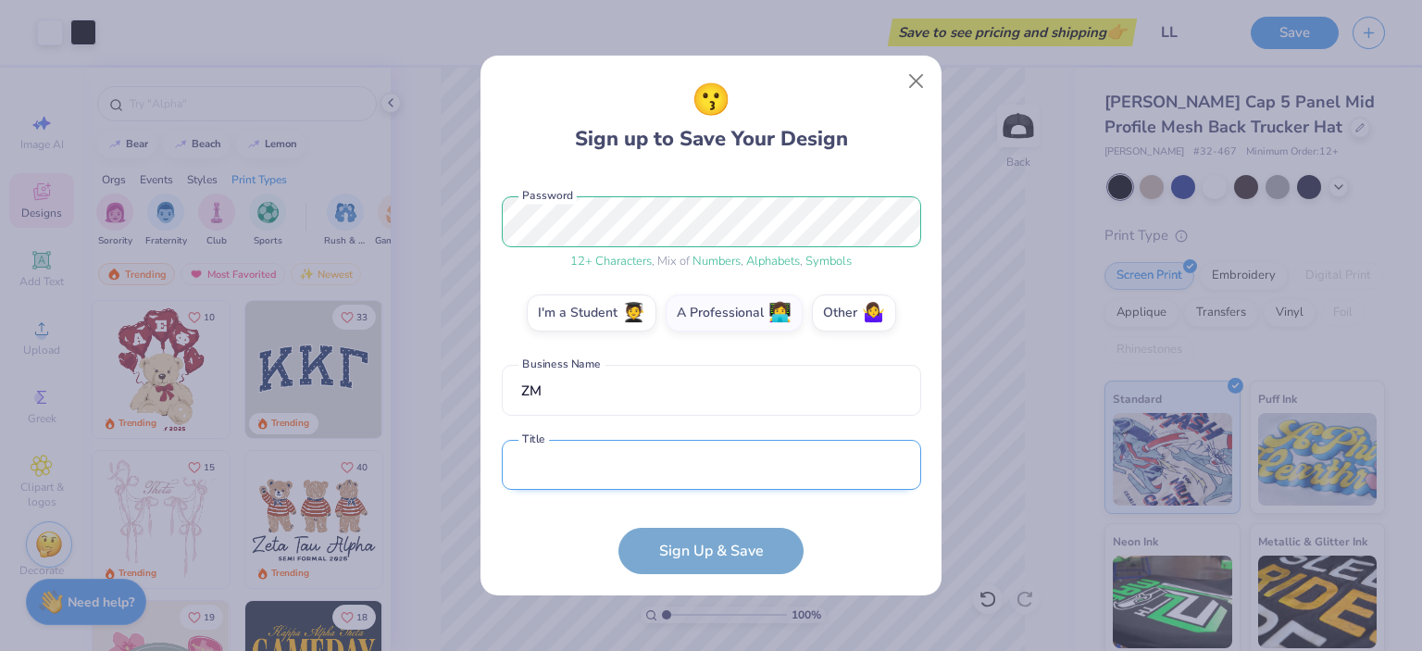
click at [660, 463] on input "text" at bounding box center [711, 465] width 419 height 51
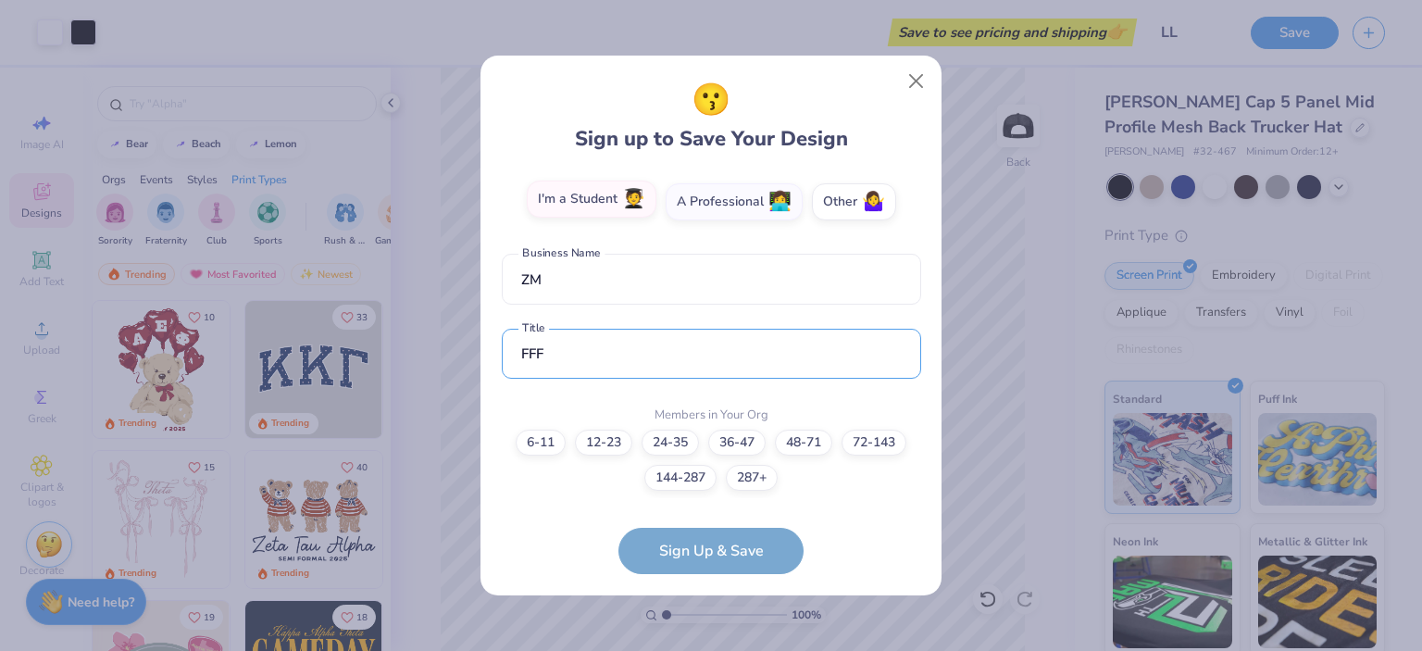
type input "FFF"
click at [584, 210] on label "I'm a Student 🧑‍🎓" at bounding box center [592, 199] width 130 height 37
click at [705, 530] on input "I'm a Student 🧑‍🎓" at bounding box center [711, 536] width 12 height 12
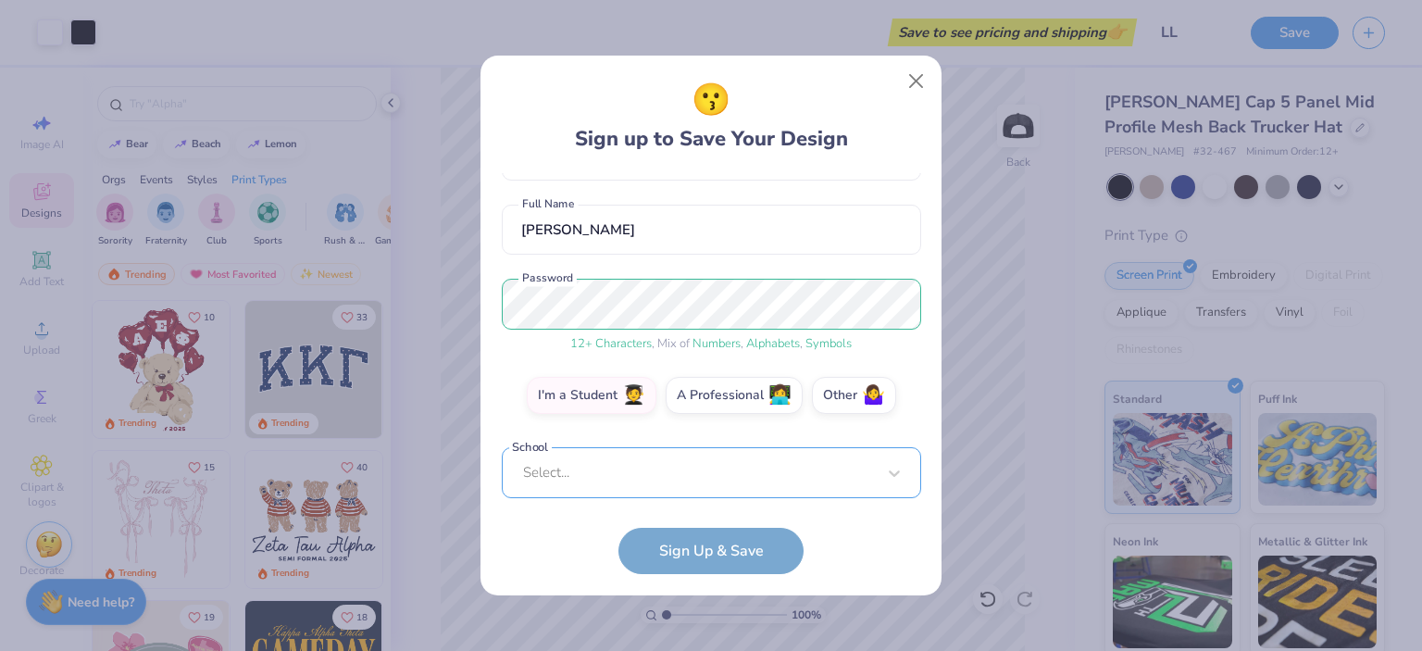
click at [620, 472] on div "Select..." at bounding box center [711, 472] width 419 height 51
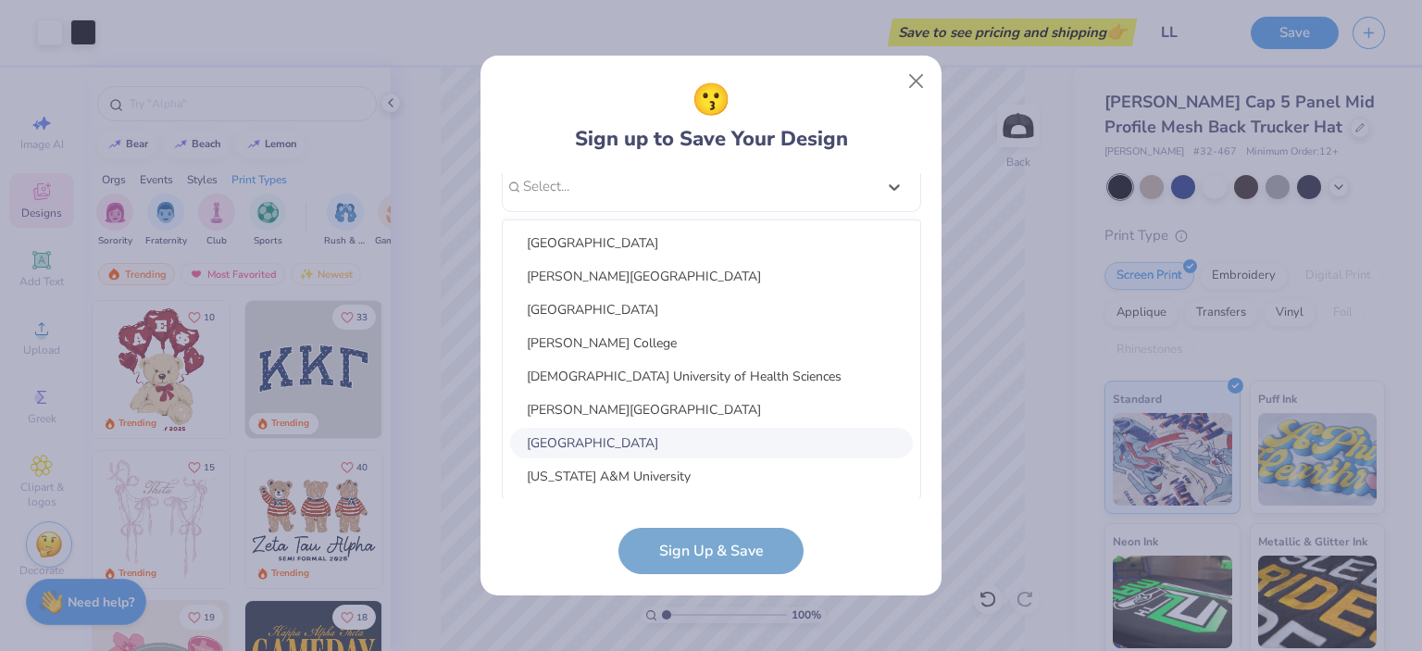
click at [636, 442] on div "[GEOGRAPHIC_DATA]" at bounding box center [711, 443] width 403 height 31
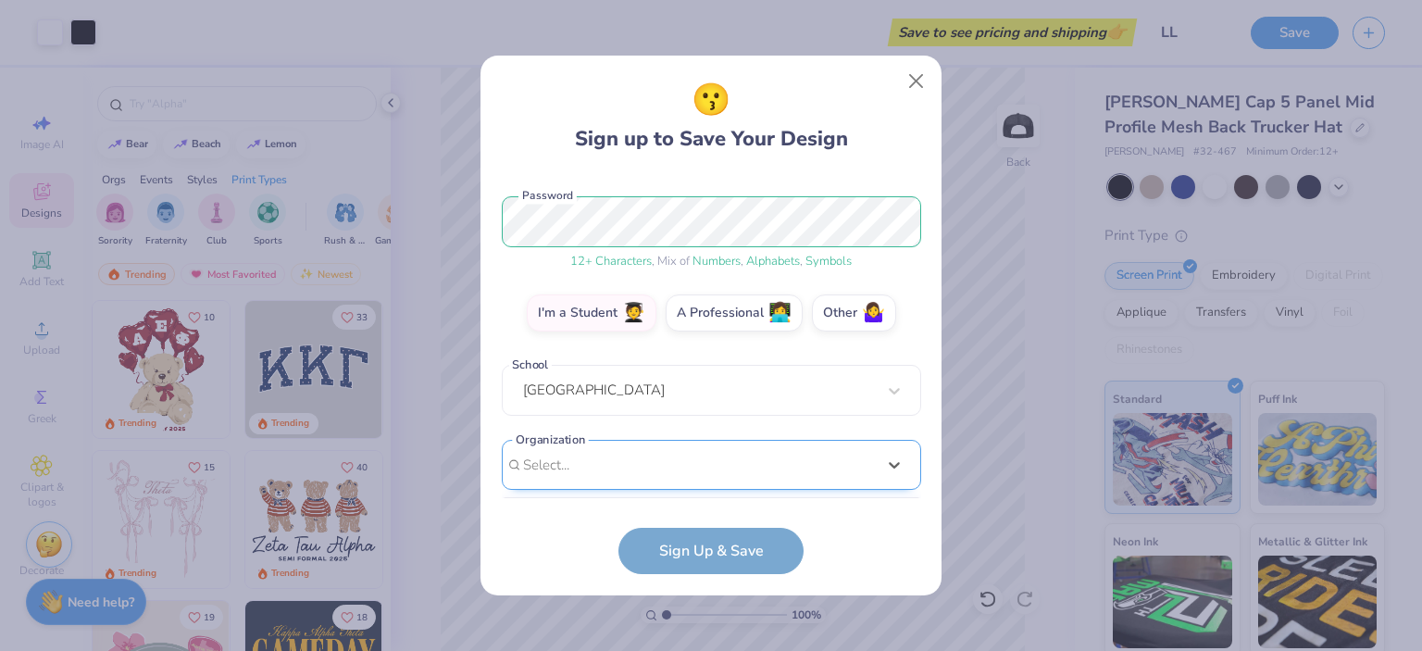
click at [621, 469] on div "option focused, 8 of 15. 15 results available. Use Up and Down to choose option…" at bounding box center [711, 609] width 419 height 338
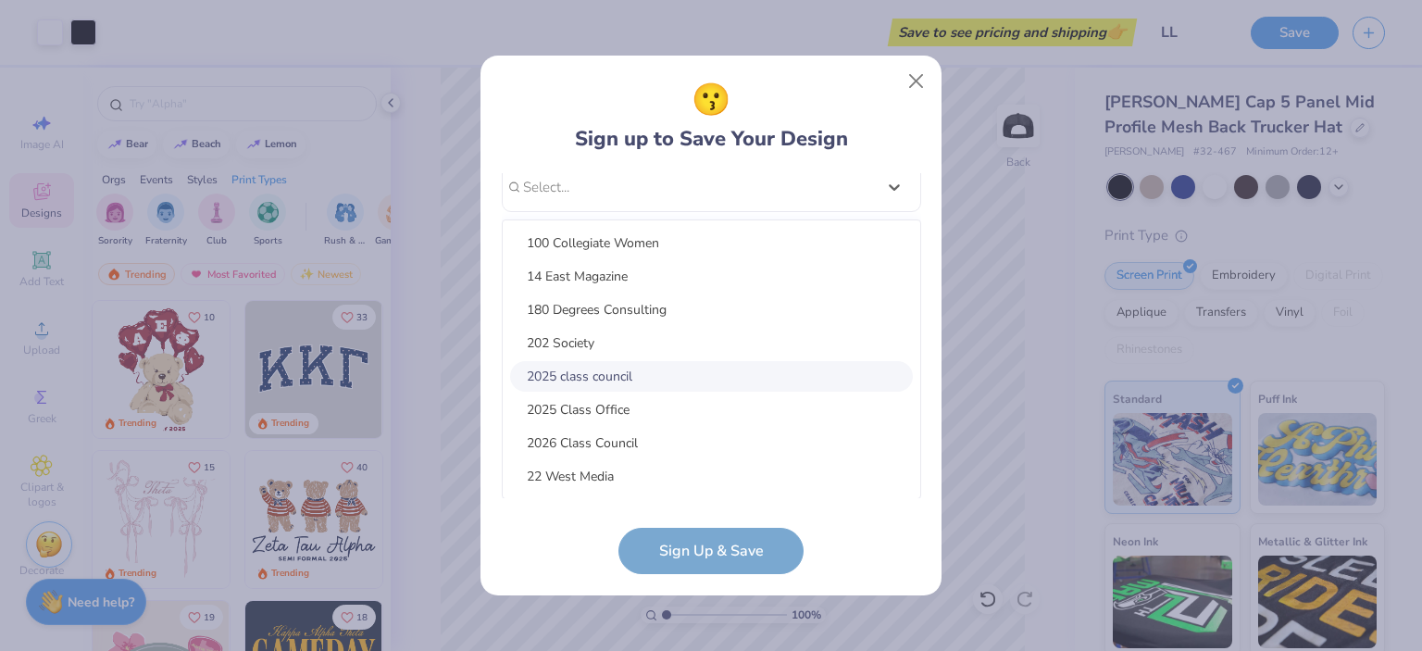
scroll to position [61, 0]
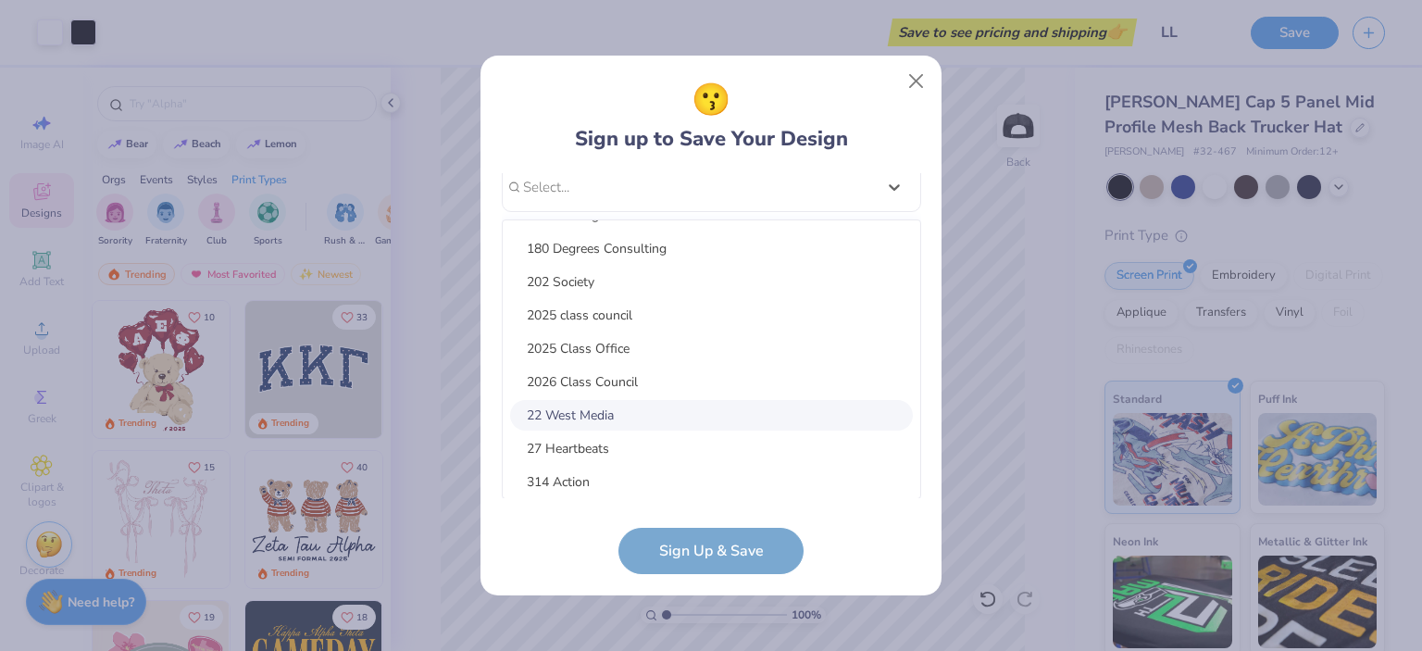
click at [492, 401] on div "😗 Sign up to Save Your Design [EMAIL_ADDRESS][DOMAIN_NAME] Email [PHONE_NUMBER]…" at bounding box center [710, 326] width 461 height 540
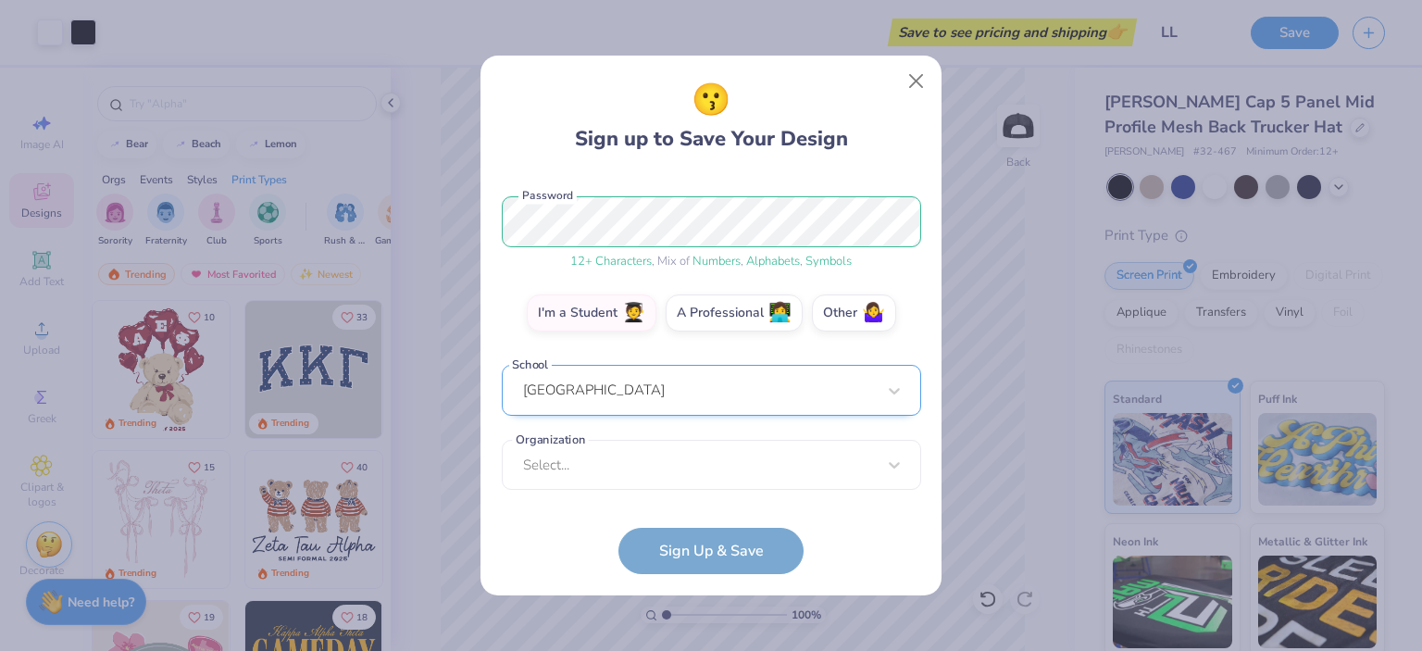
click at [607, 395] on div "[GEOGRAPHIC_DATA]" at bounding box center [711, 390] width 419 height 51
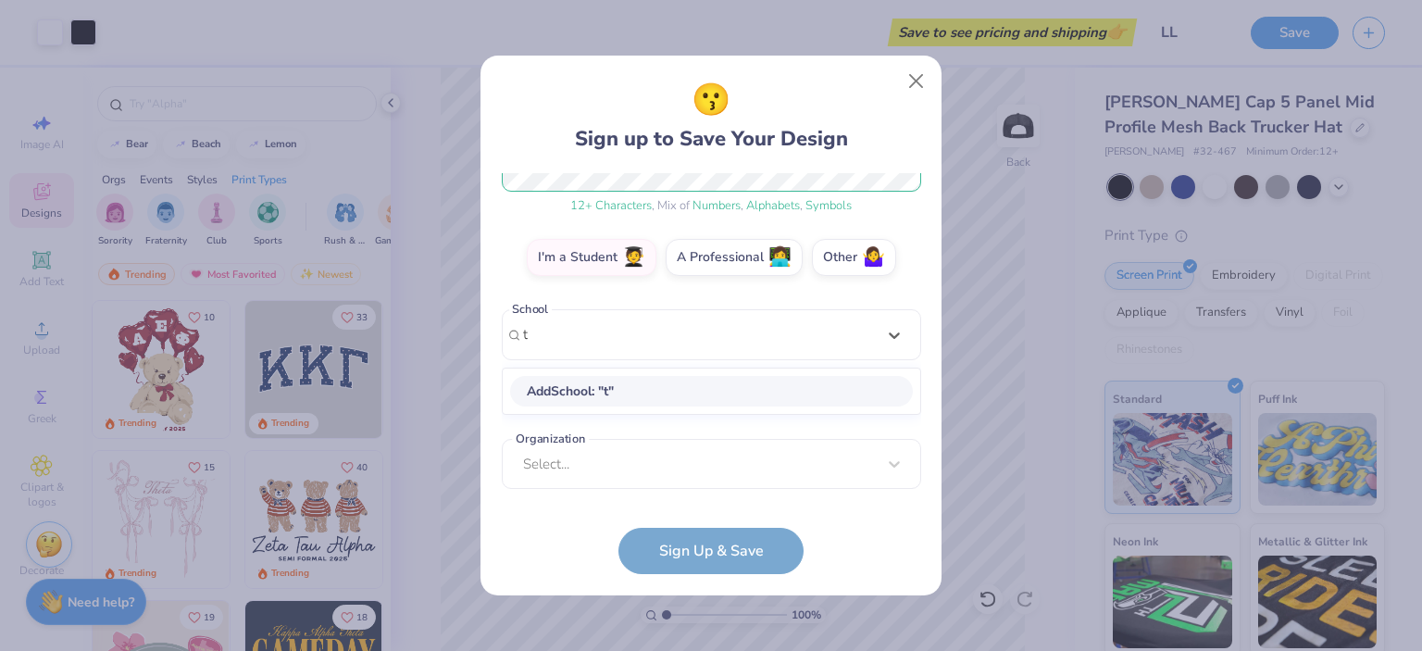
scroll to position [0, 0]
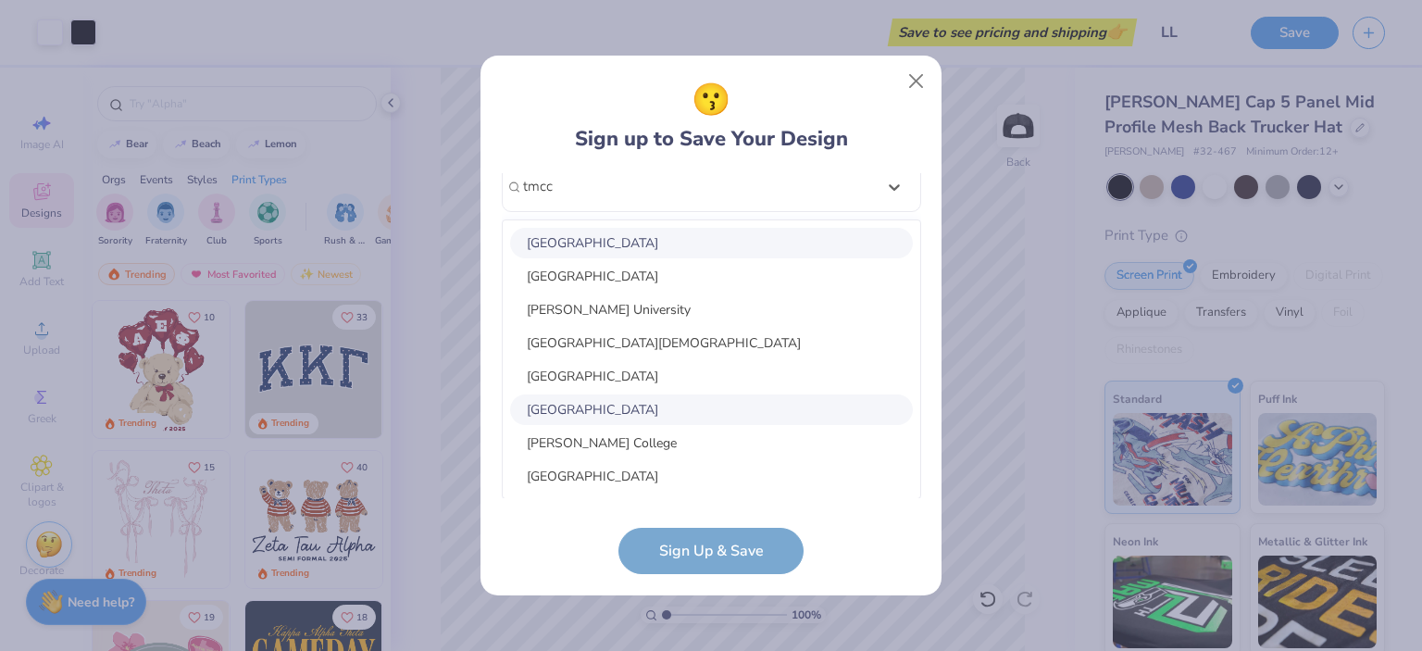
click at [637, 409] on div "[GEOGRAPHIC_DATA]" at bounding box center [711, 409] width 403 height 31
type input "tmcc"
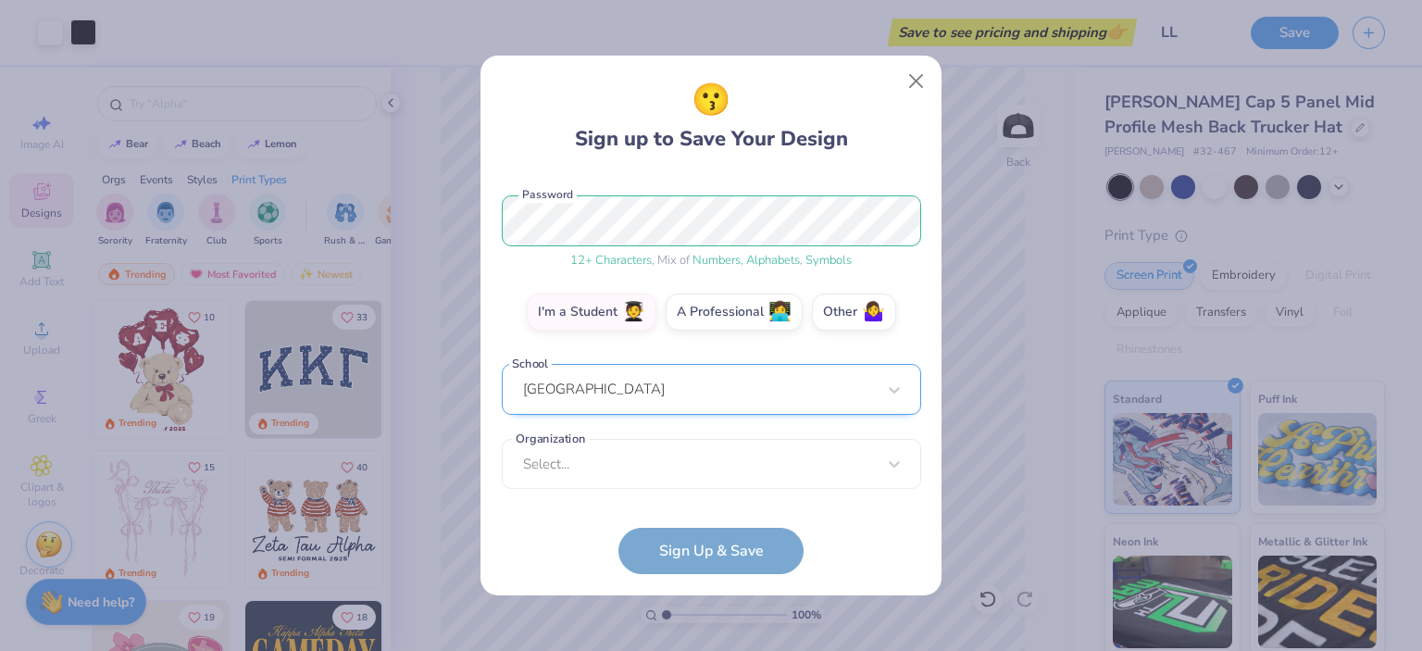
click at [637, 410] on div "[GEOGRAPHIC_DATA]" at bounding box center [711, 389] width 419 height 51
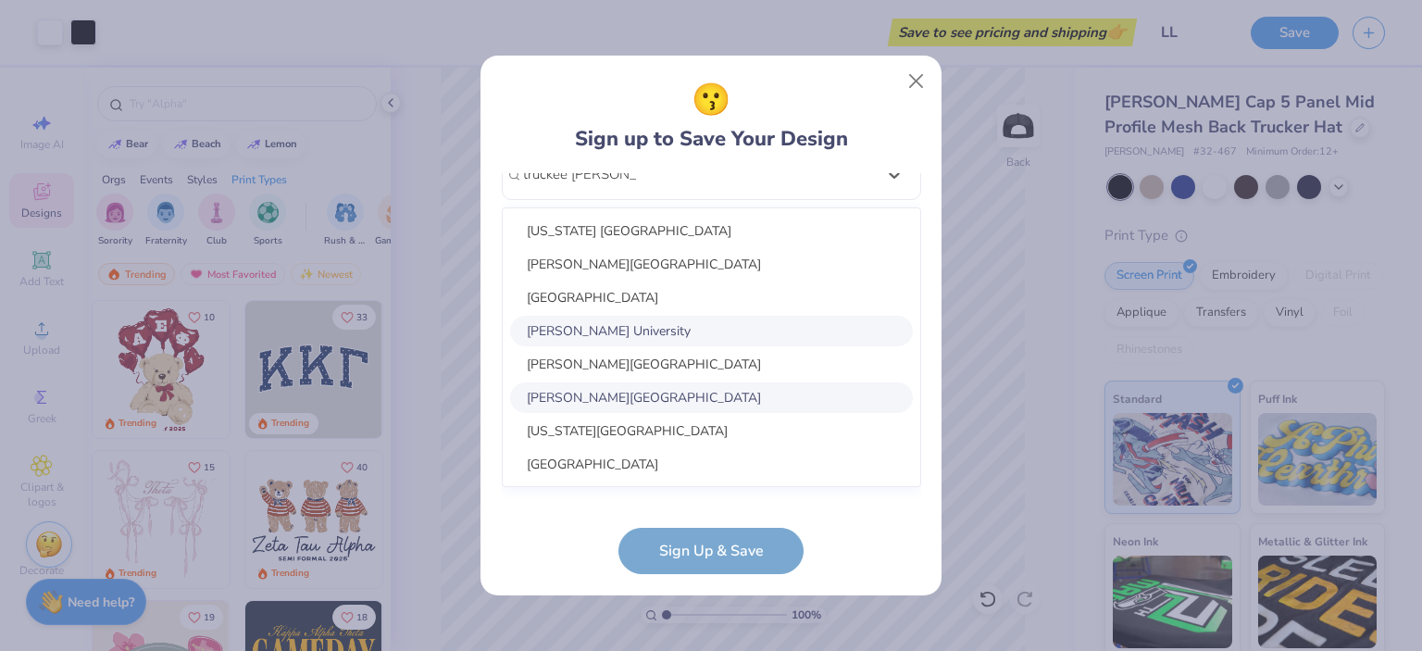
scroll to position [436, 0]
type input "truckee [PERSON_NAME]"
click at [537, 510] on form "[EMAIL_ADDRESS][DOMAIN_NAME] Email [PHONE_NUMBER] Phone [PERSON_NAME] Full Name…" at bounding box center [711, 374] width 419 height 402
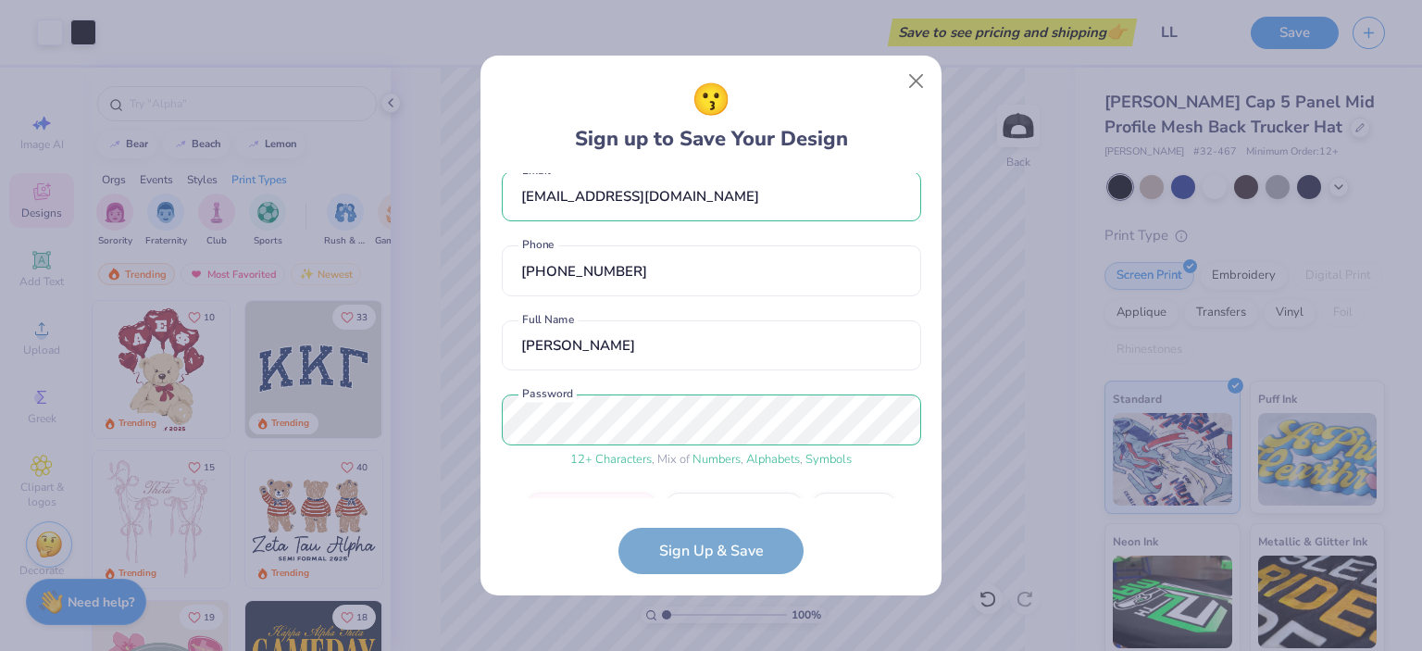
scroll to position [0, 0]
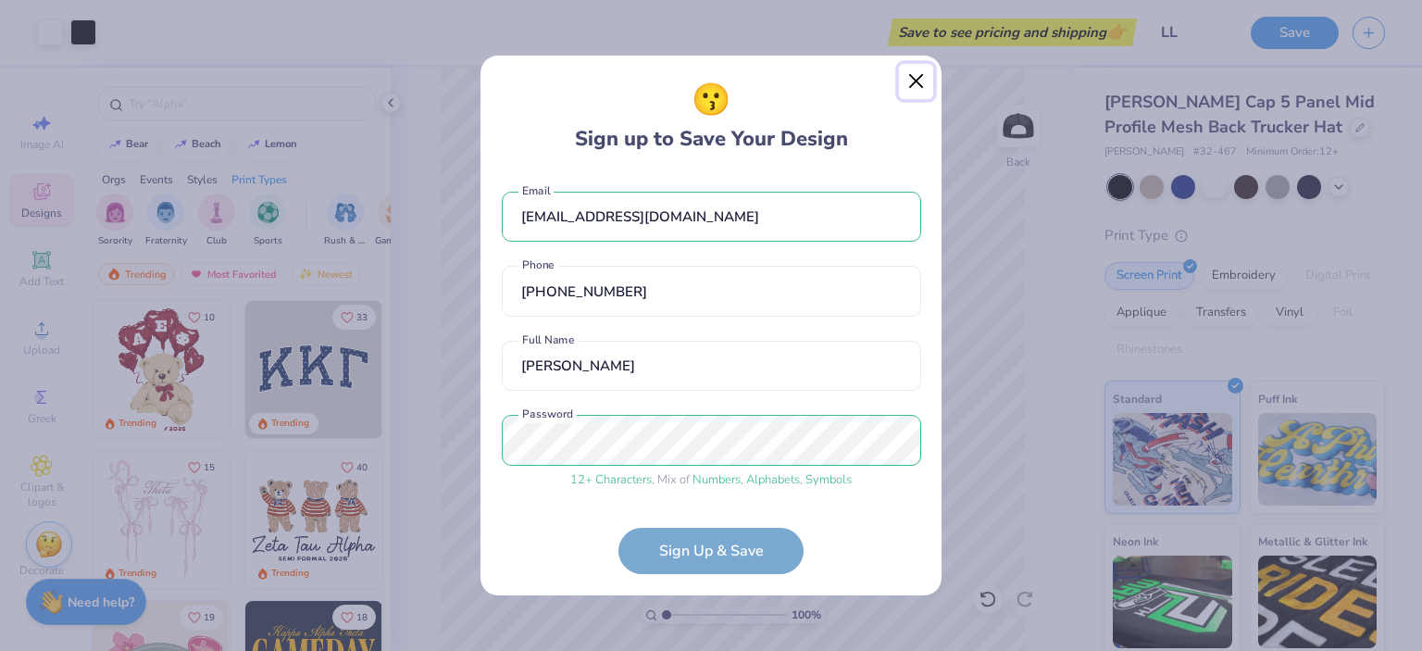
click at [916, 83] on button "Close" at bounding box center [916, 81] width 35 height 35
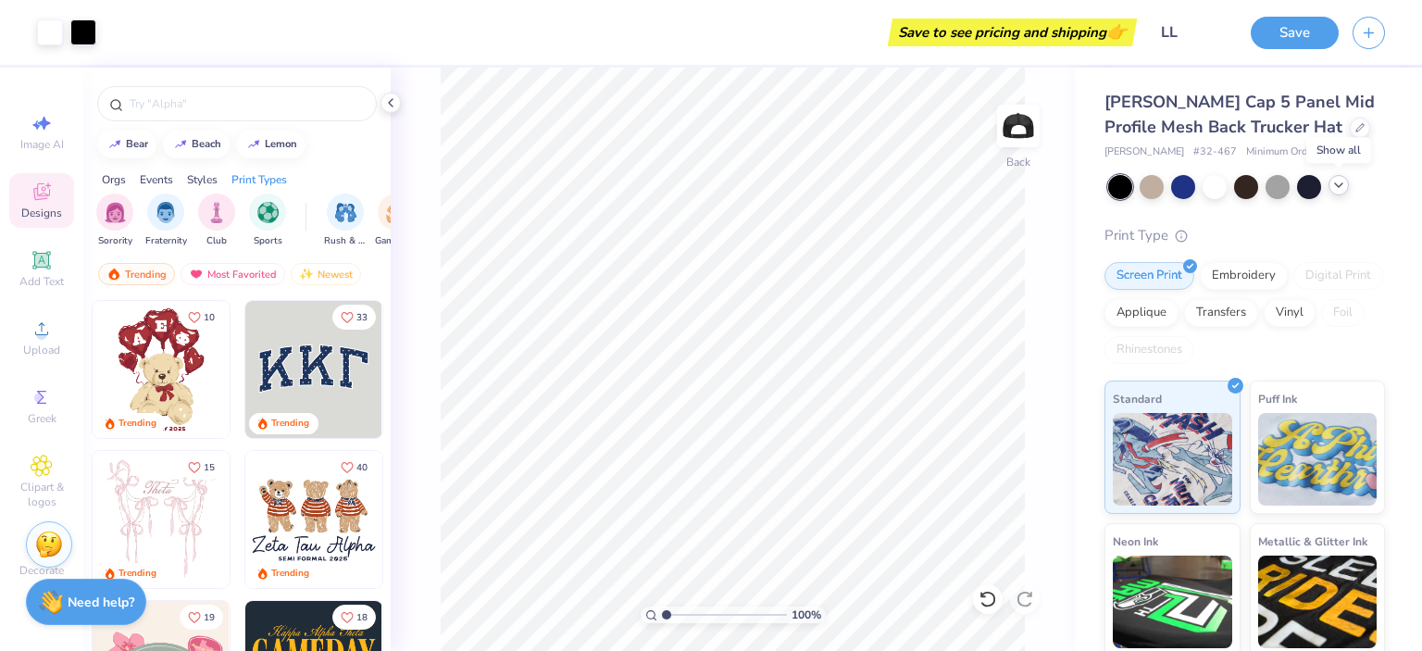
click at [1346, 188] on div at bounding box center [1338, 185] width 20 height 20
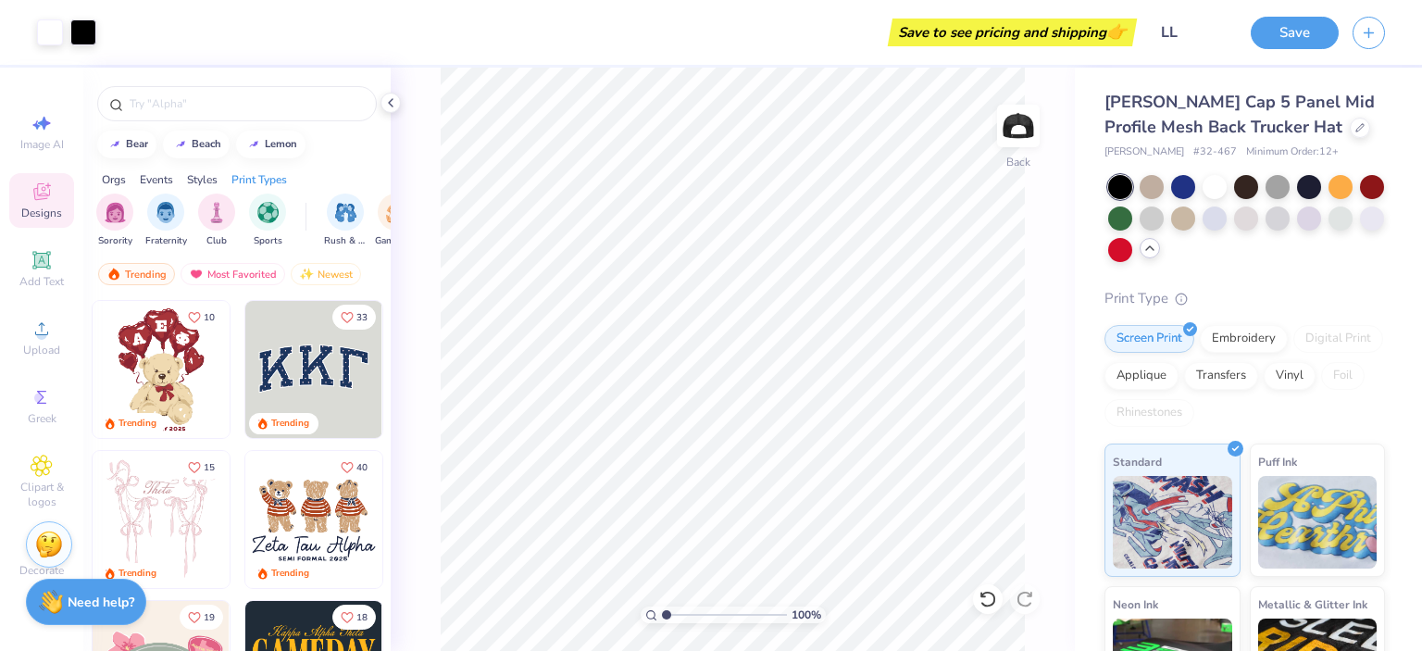
click at [1157, 244] on icon at bounding box center [1149, 248] width 15 height 15
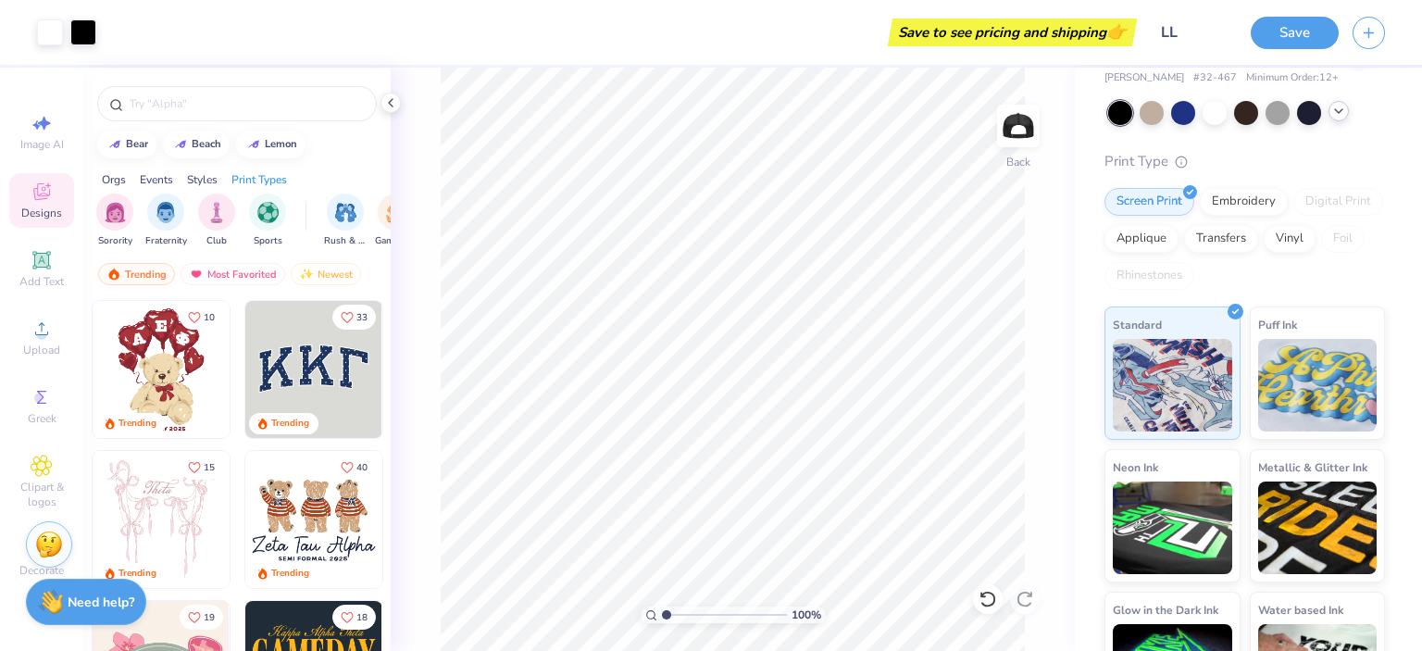
scroll to position [148, 0]
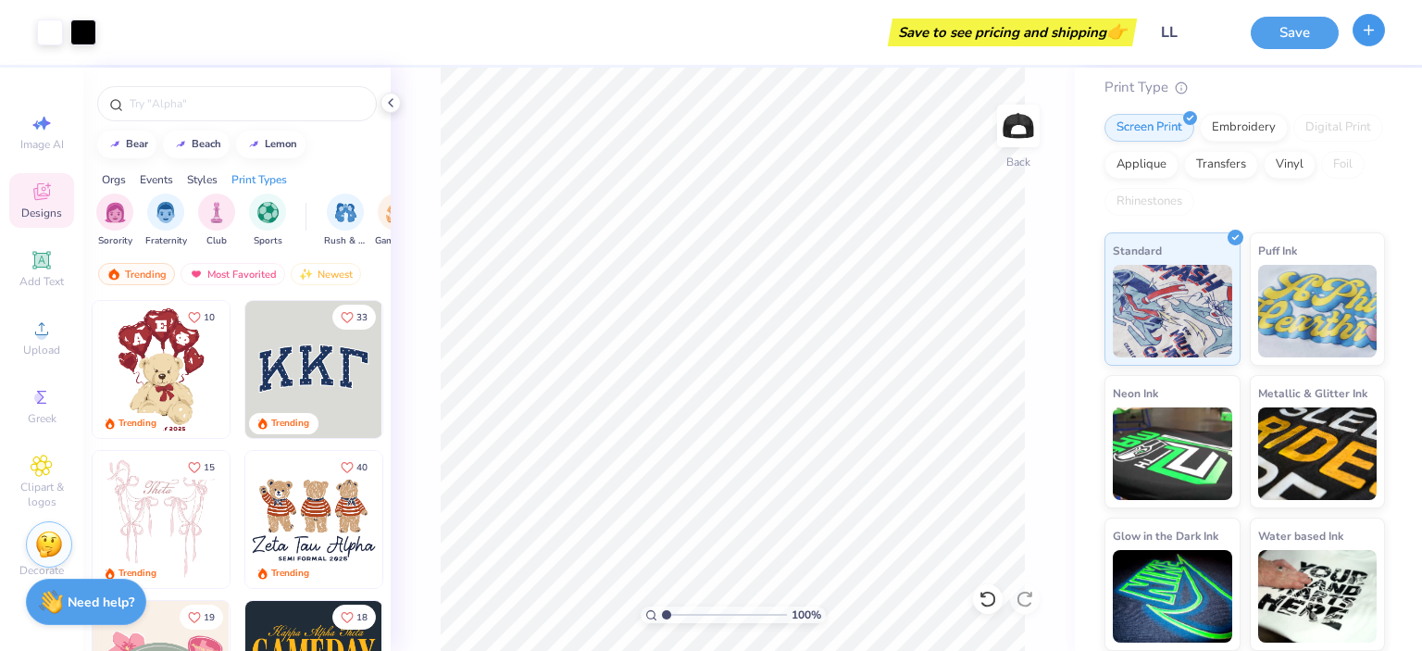
click at [1381, 34] on button "button" at bounding box center [1368, 30] width 32 height 32
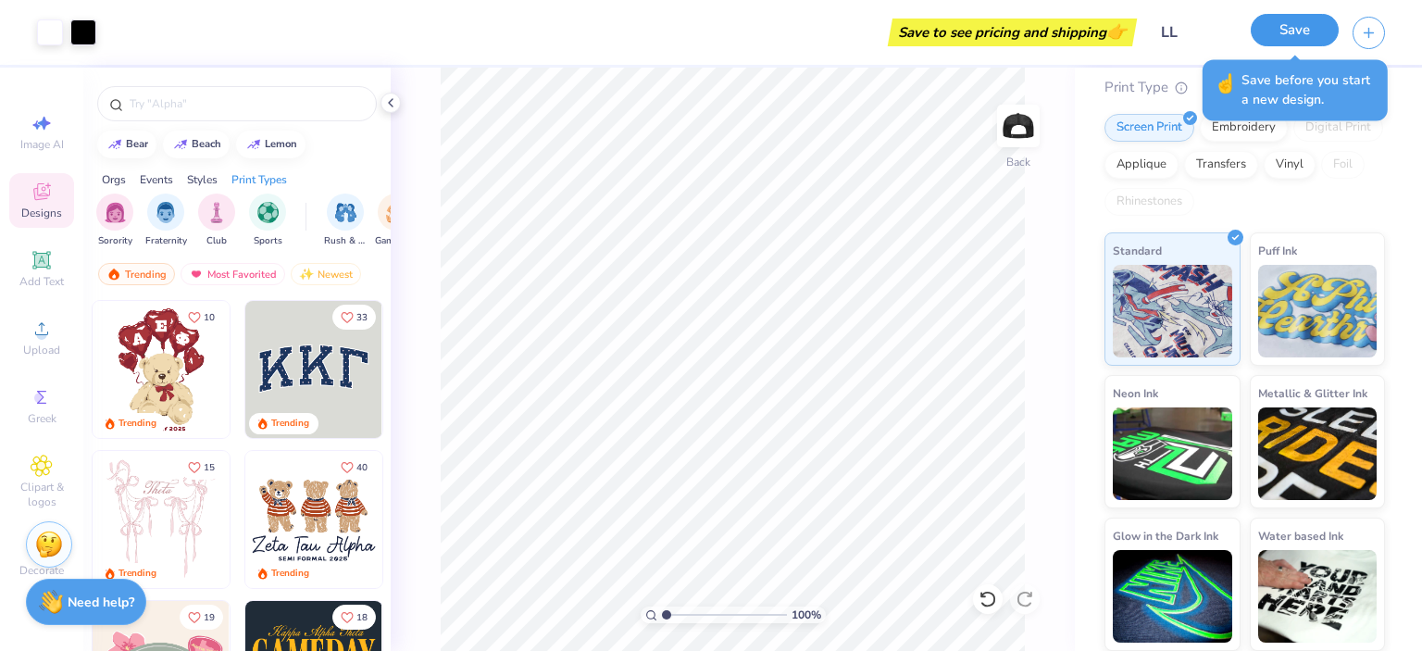
click at [1307, 34] on button "Save" at bounding box center [1295, 30] width 88 height 32
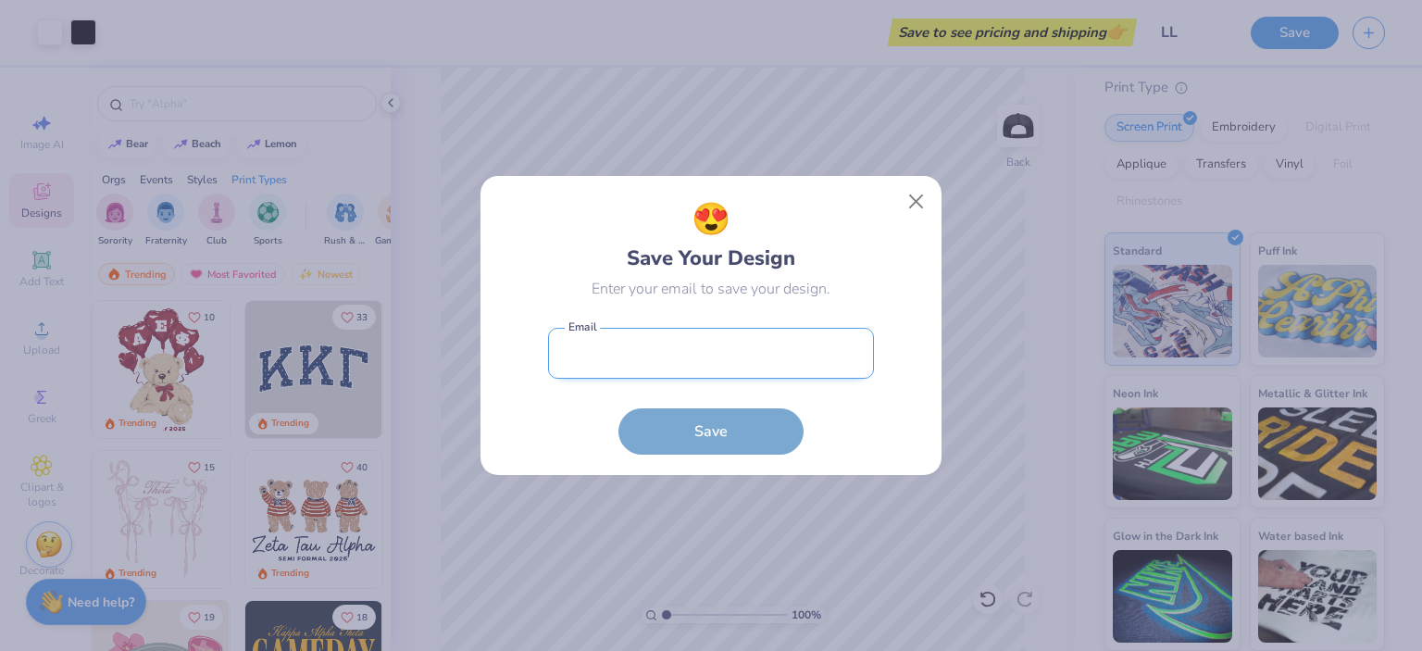
click at [704, 358] on input "email" at bounding box center [711, 353] width 326 height 51
type input "[EMAIL_ADDRESS][DOMAIN_NAME]"
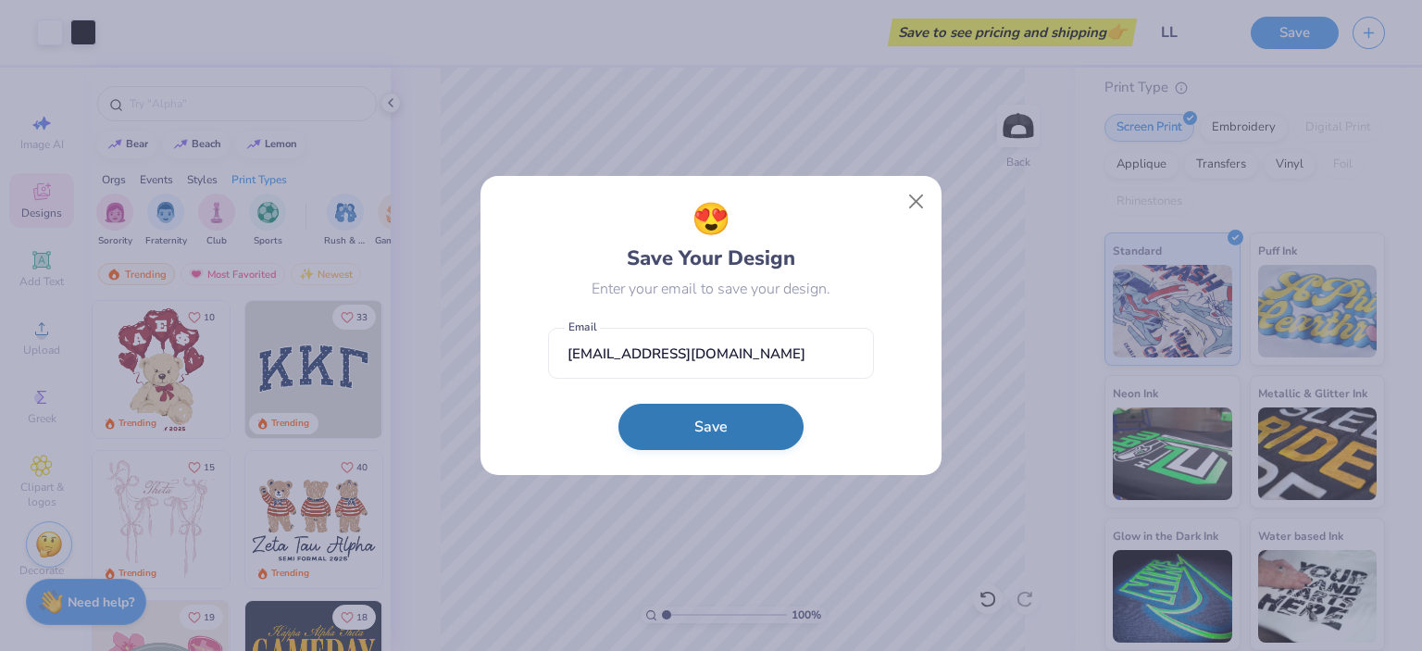
drag, startPoint x: 704, startPoint y: 407, endPoint x: 697, endPoint y: 417, distance: 12.1
click at [704, 408] on button "Save" at bounding box center [710, 431] width 185 height 46
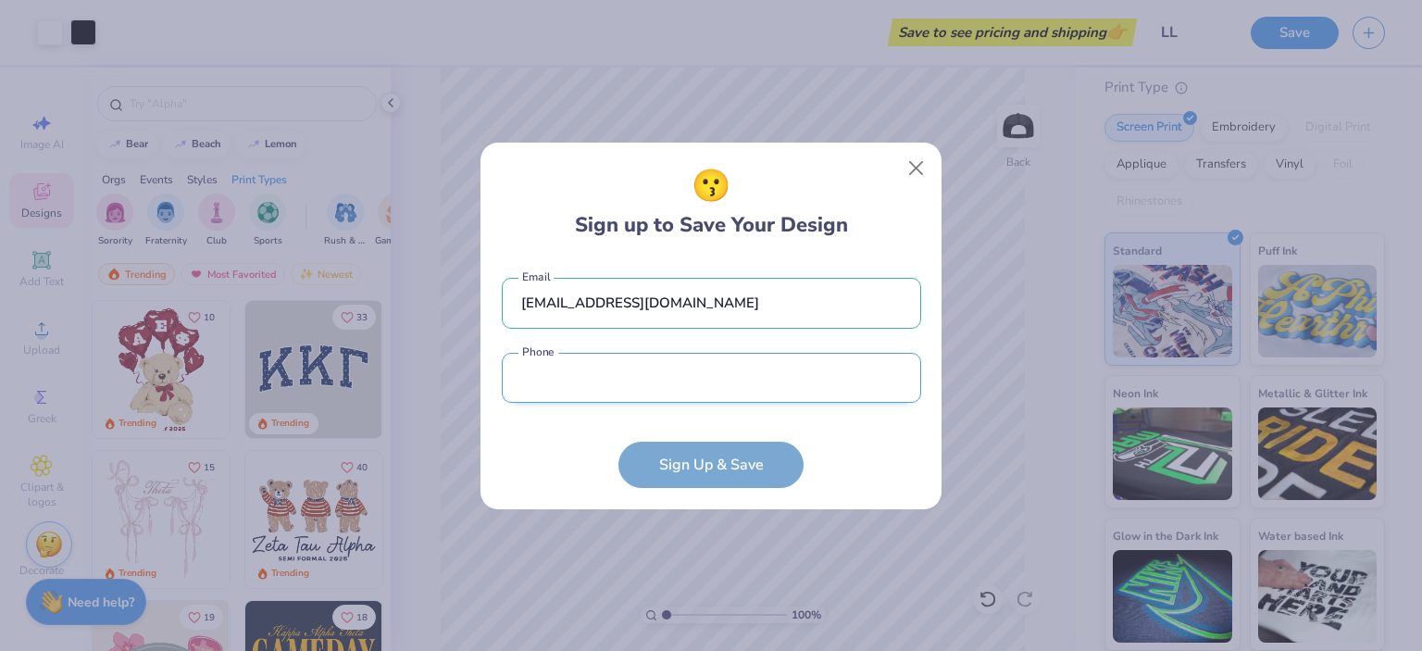
click at [722, 363] on input "tel" at bounding box center [711, 378] width 419 height 51
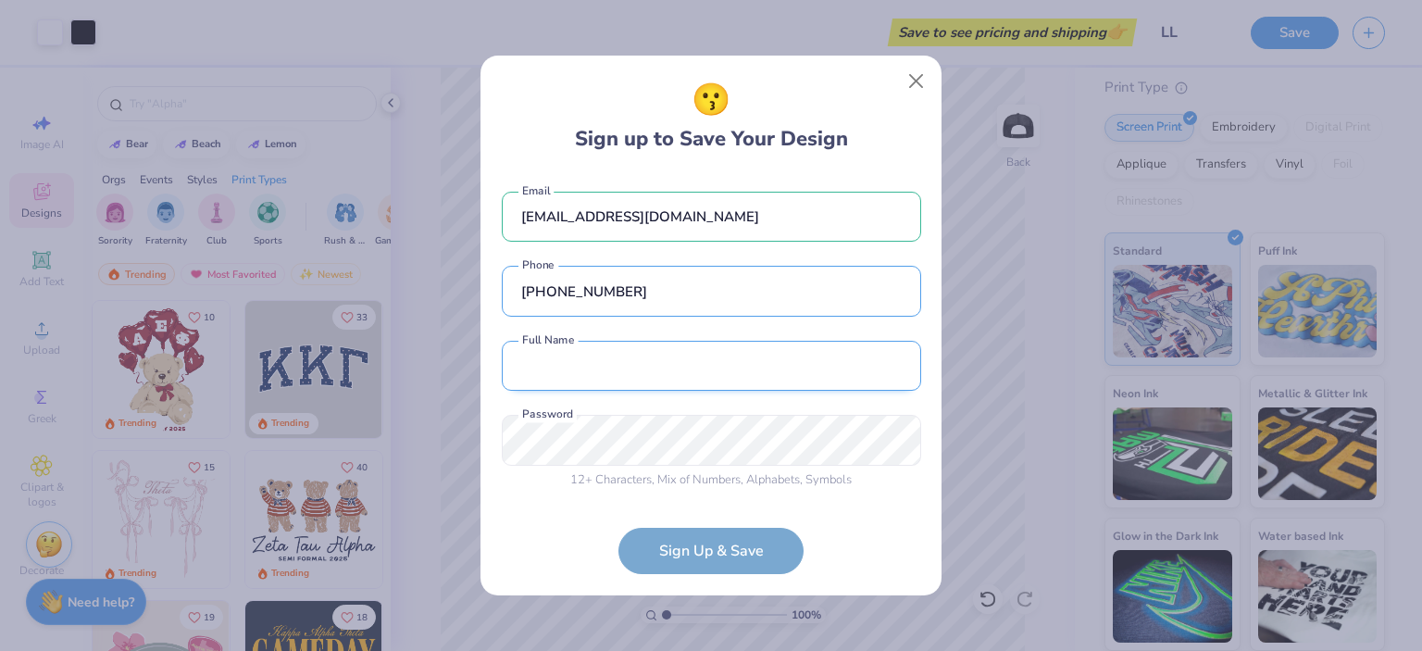
type input "[PHONE_NUMBER]"
click at [815, 389] on input "text" at bounding box center [711, 366] width 419 height 51
type input "[PERSON_NAME]"
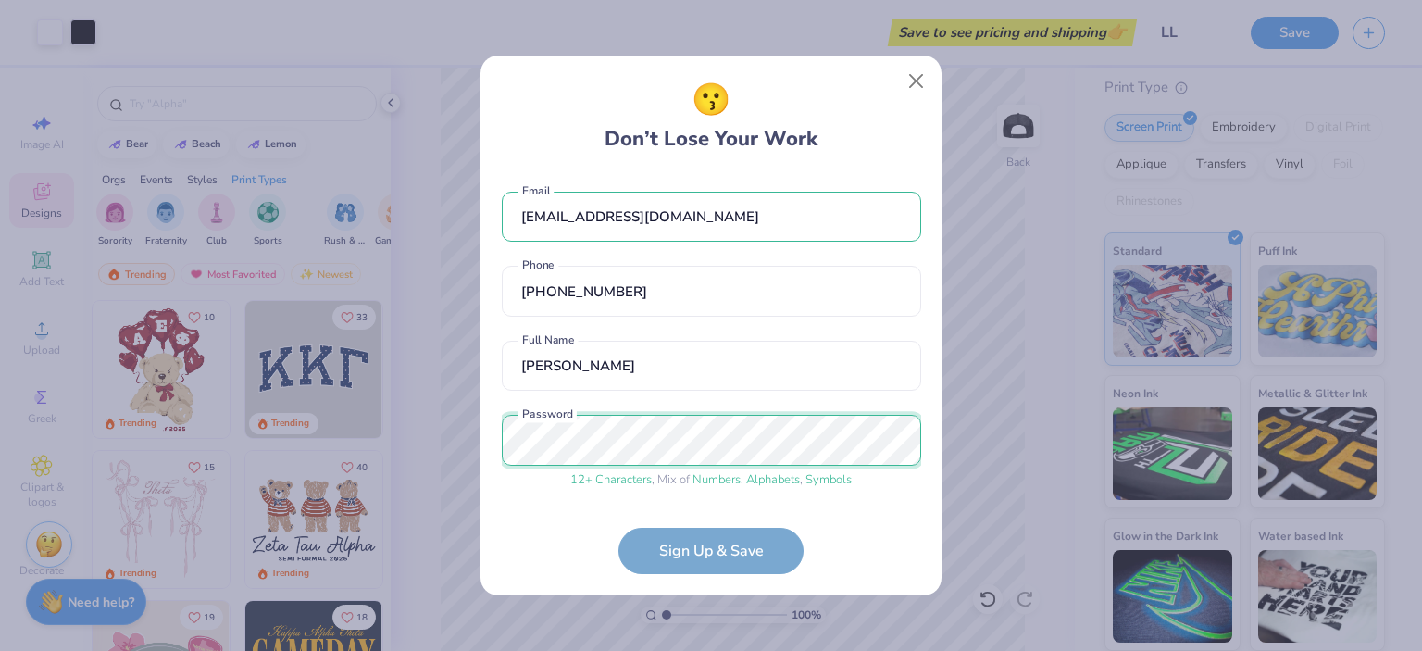
scroll to position [69, 0]
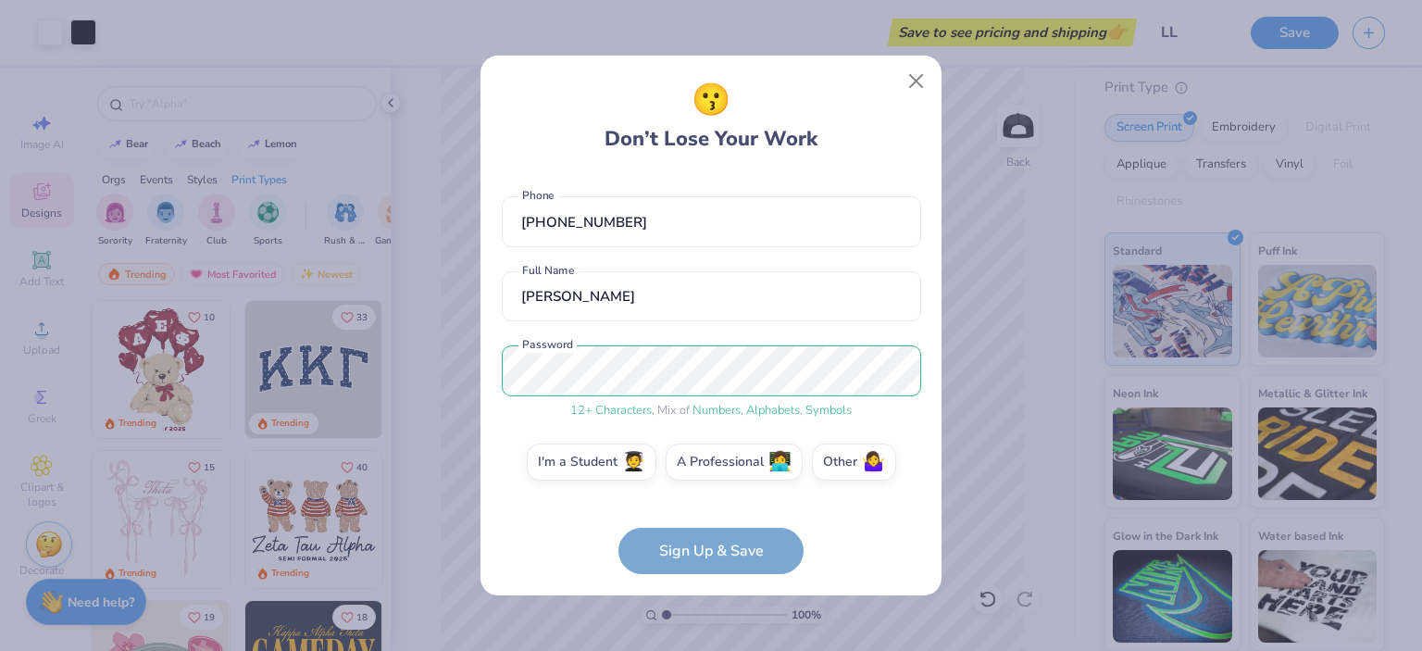
click at [763, 541] on form "[EMAIL_ADDRESS][DOMAIN_NAME] Email [PHONE_NUMBER] Phone [PERSON_NAME] Full Name…" at bounding box center [711, 374] width 419 height 402
click at [868, 462] on label "Other 🤷‍♀️" at bounding box center [854, 459] width 84 height 37
click at [717, 530] on input "Other 🤷‍♀️" at bounding box center [711, 536] width 12 height 12
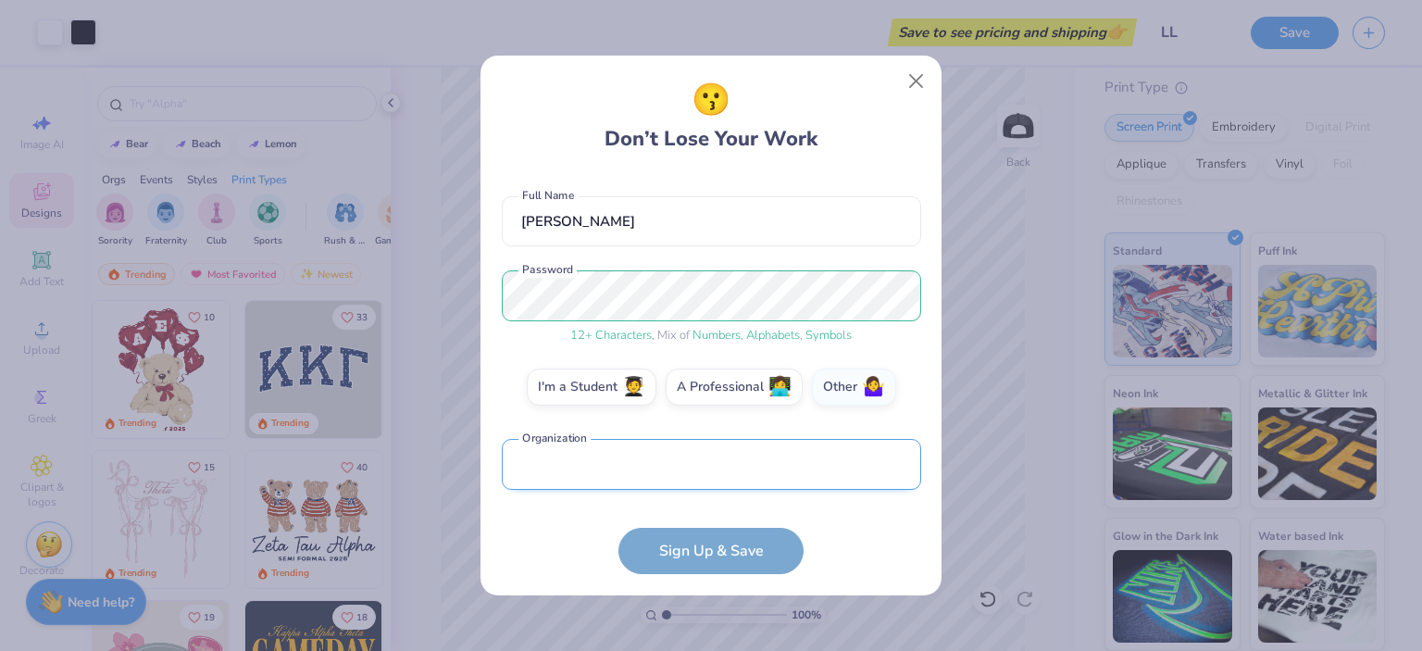
click at [766, 452] on input "text" at bounding box center [711, 464] width 419 height 51
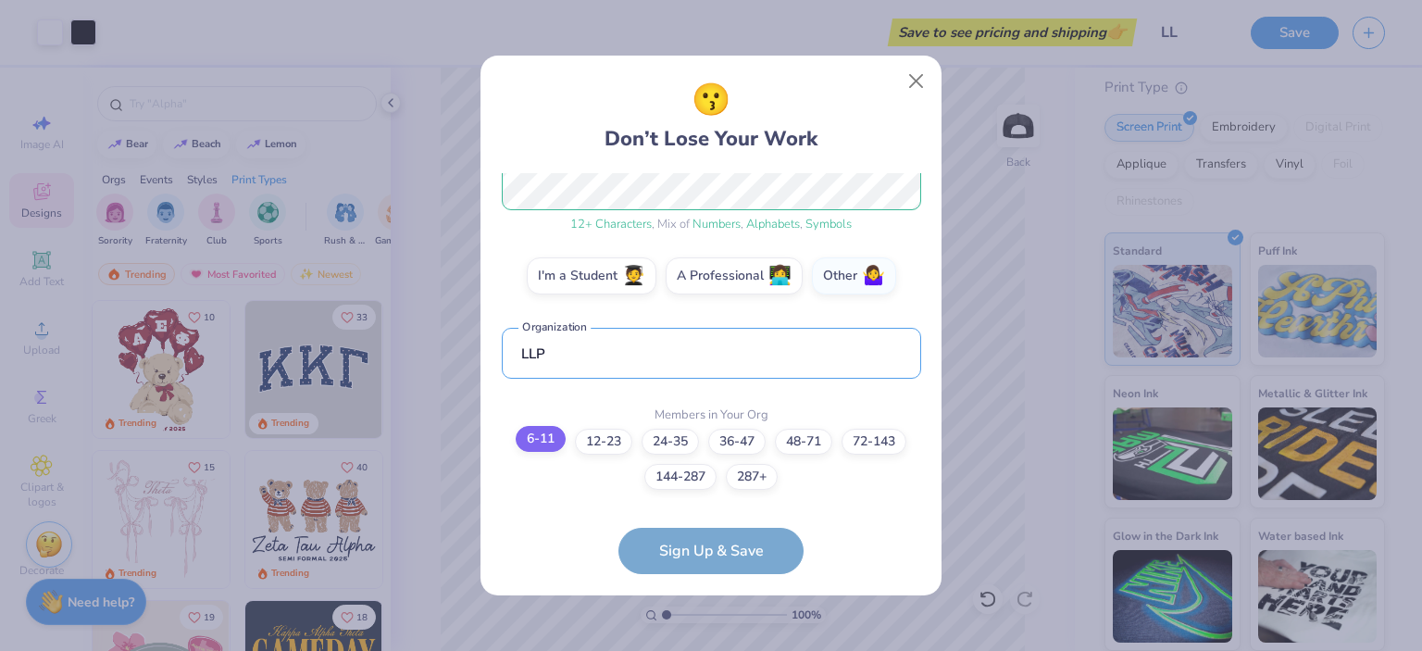
type input "LLP"
click at [536, 443] on label "6-11" at bounding box center [541, 439] width 50 height 26
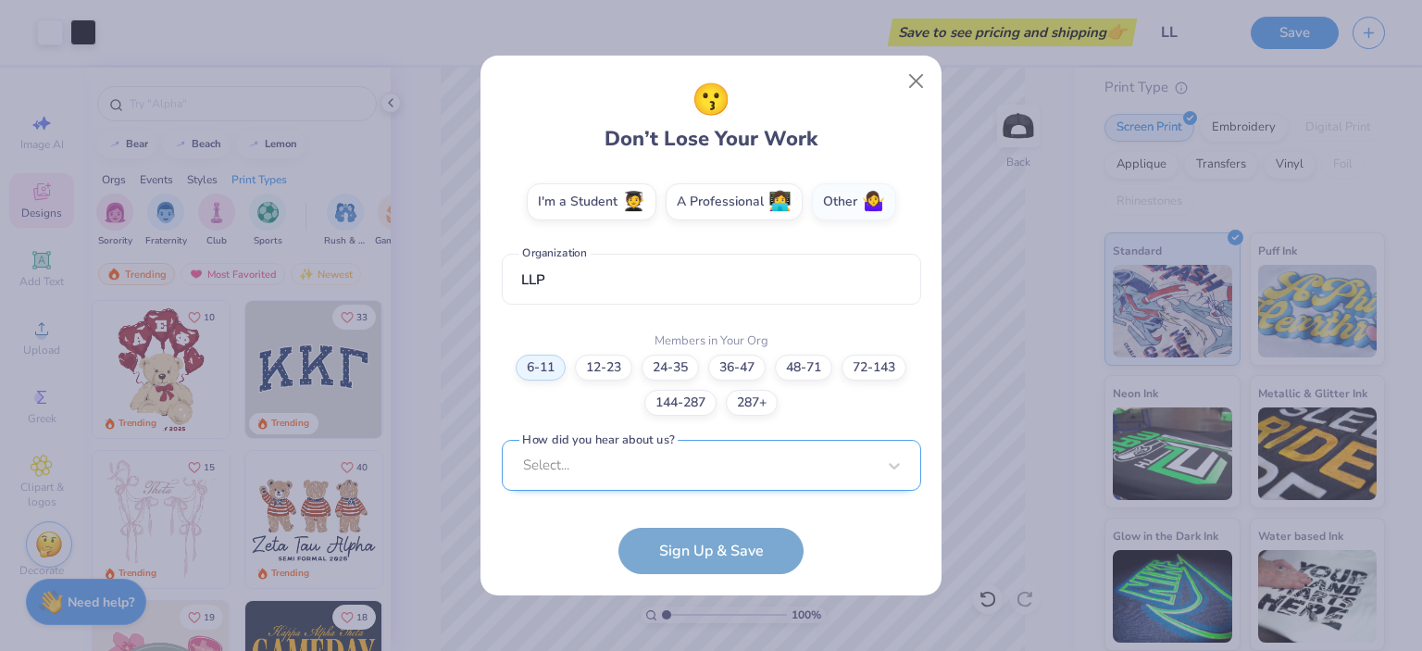
click at [625, 463] on div "Select..." at bounding box center [711, 465] width 419 height 51
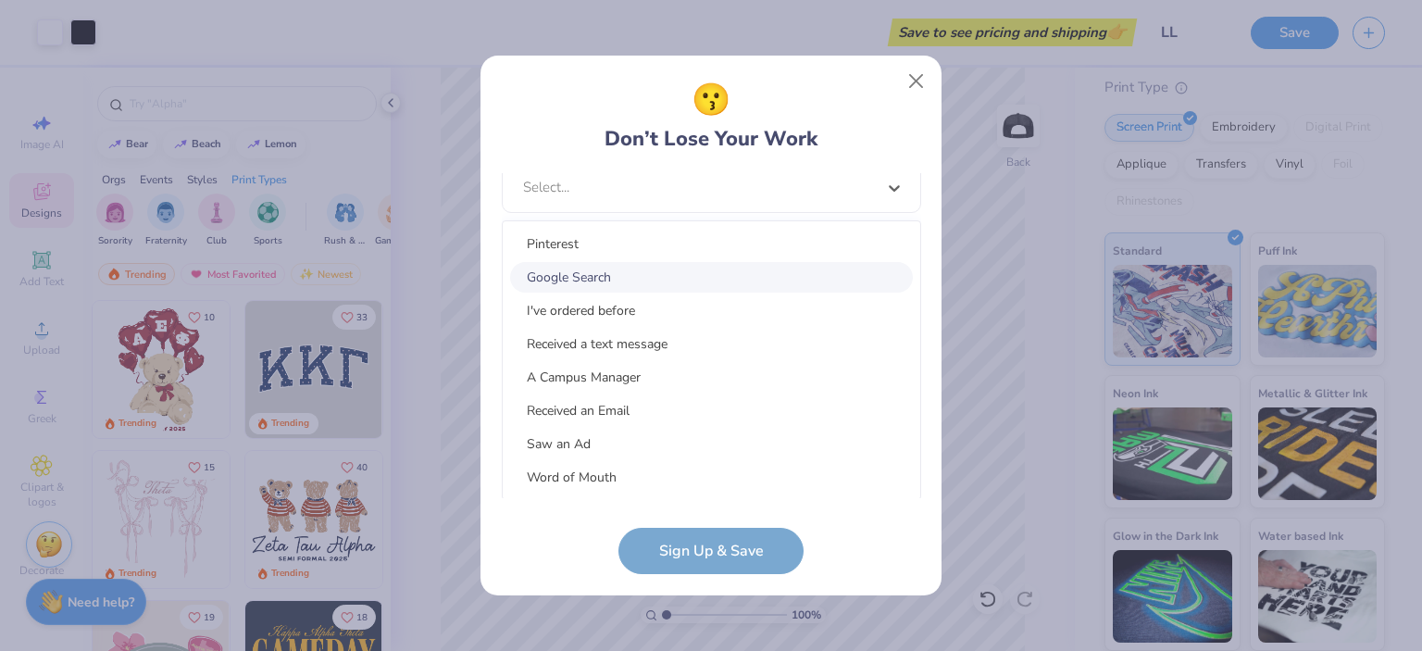
click at [617, 269] on div "Google Search" at bounding box center [711, 277] width 403 height 31
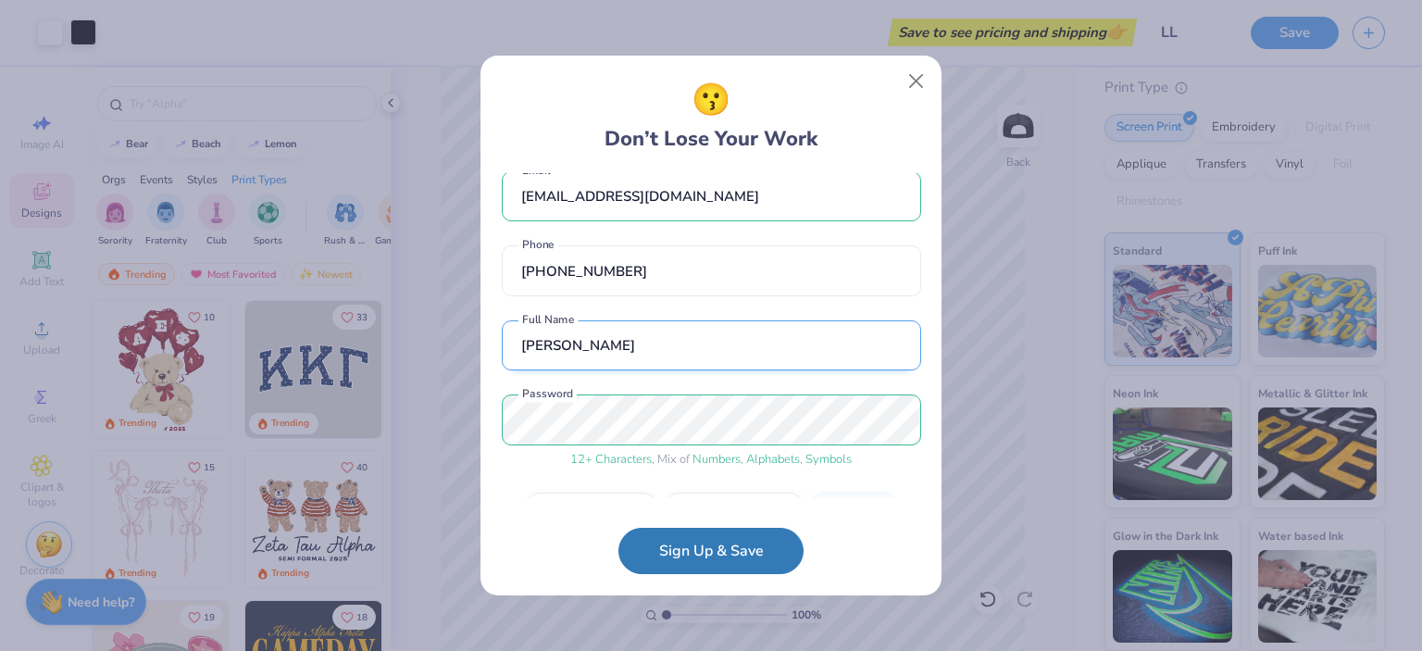
scroll to position [0, 0]
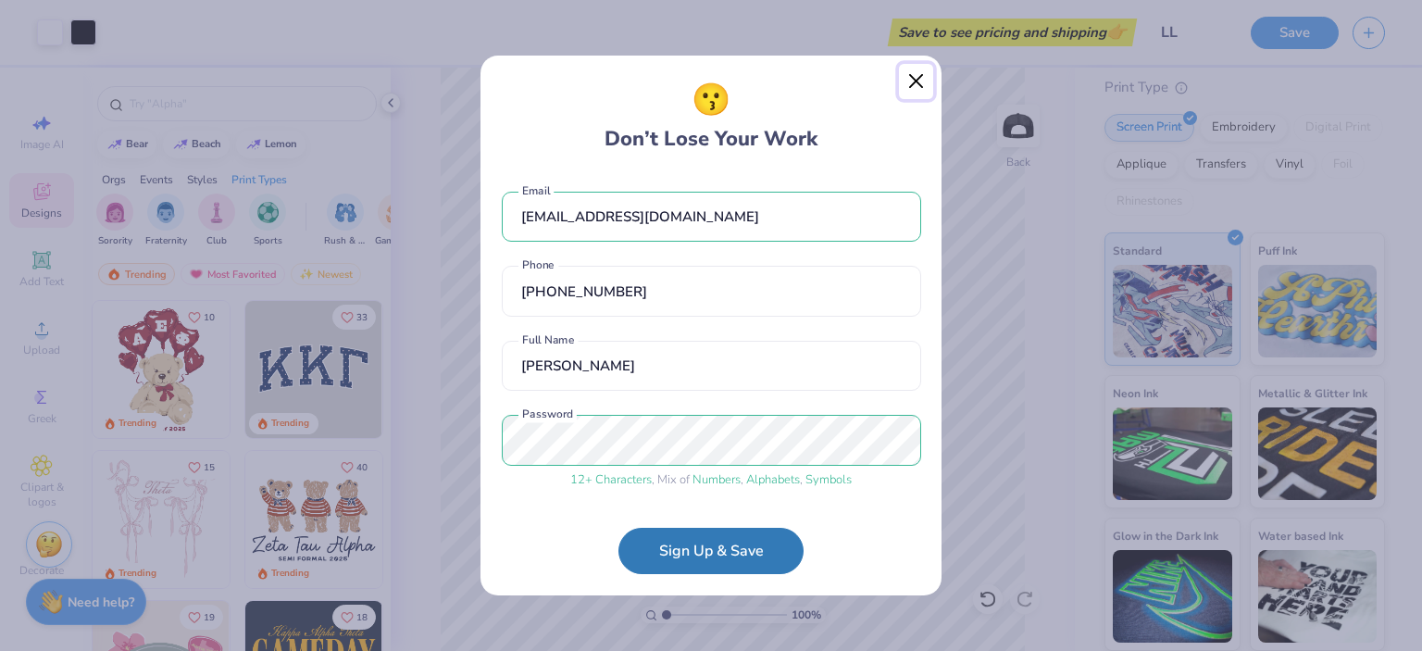
click at [911, 82] on button "Close" at bounding box center [916, 81] width 35 height 35
